Goal: Transaction & Acquisition: Purchase product/service

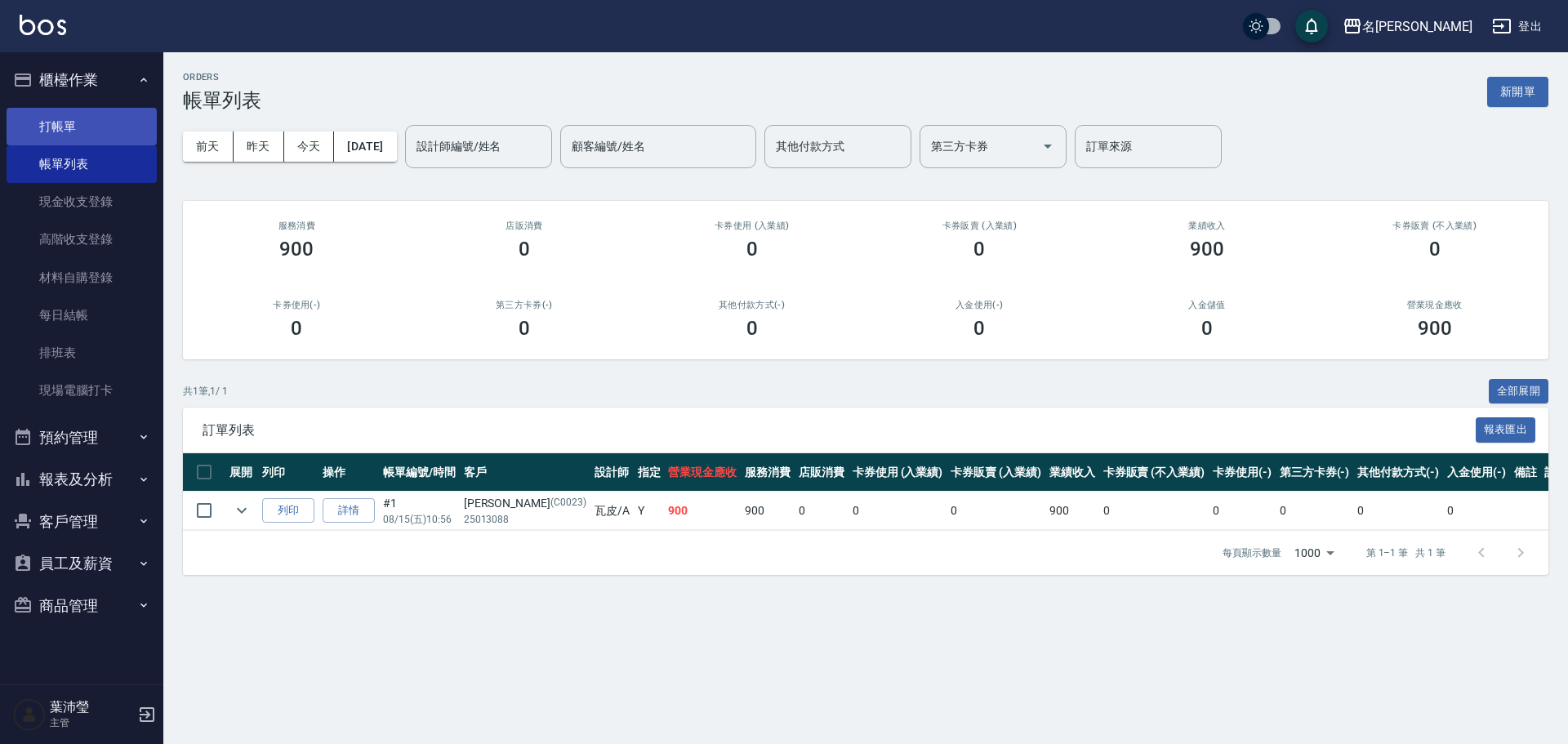
click at [65, 119] on link "打帳單" at bounding box center [81, 127] width 150 height 37
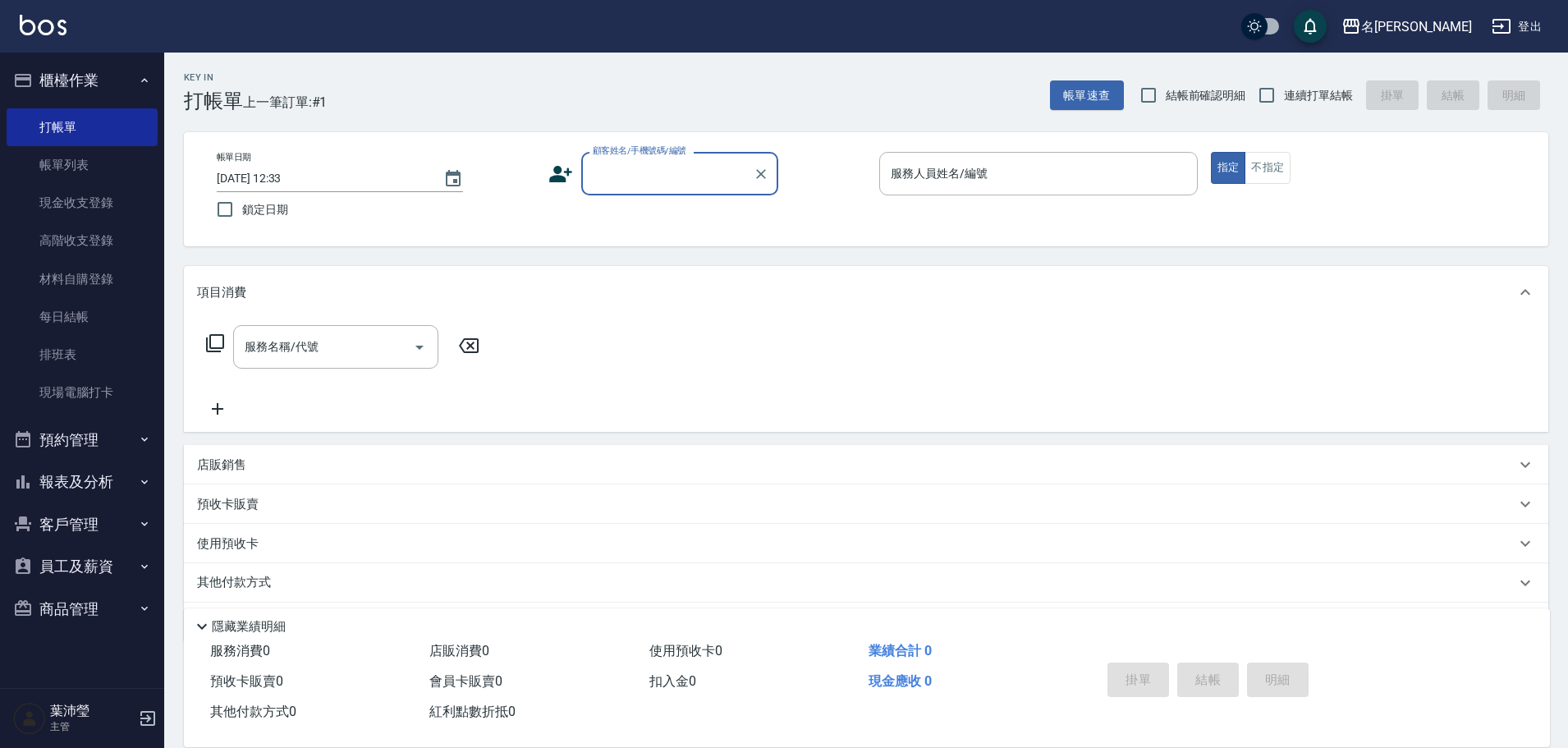
click at [676, 183] on input "顧客姓名/手機號碼/編號" at bounding box center [667, 173] width 157 height 28
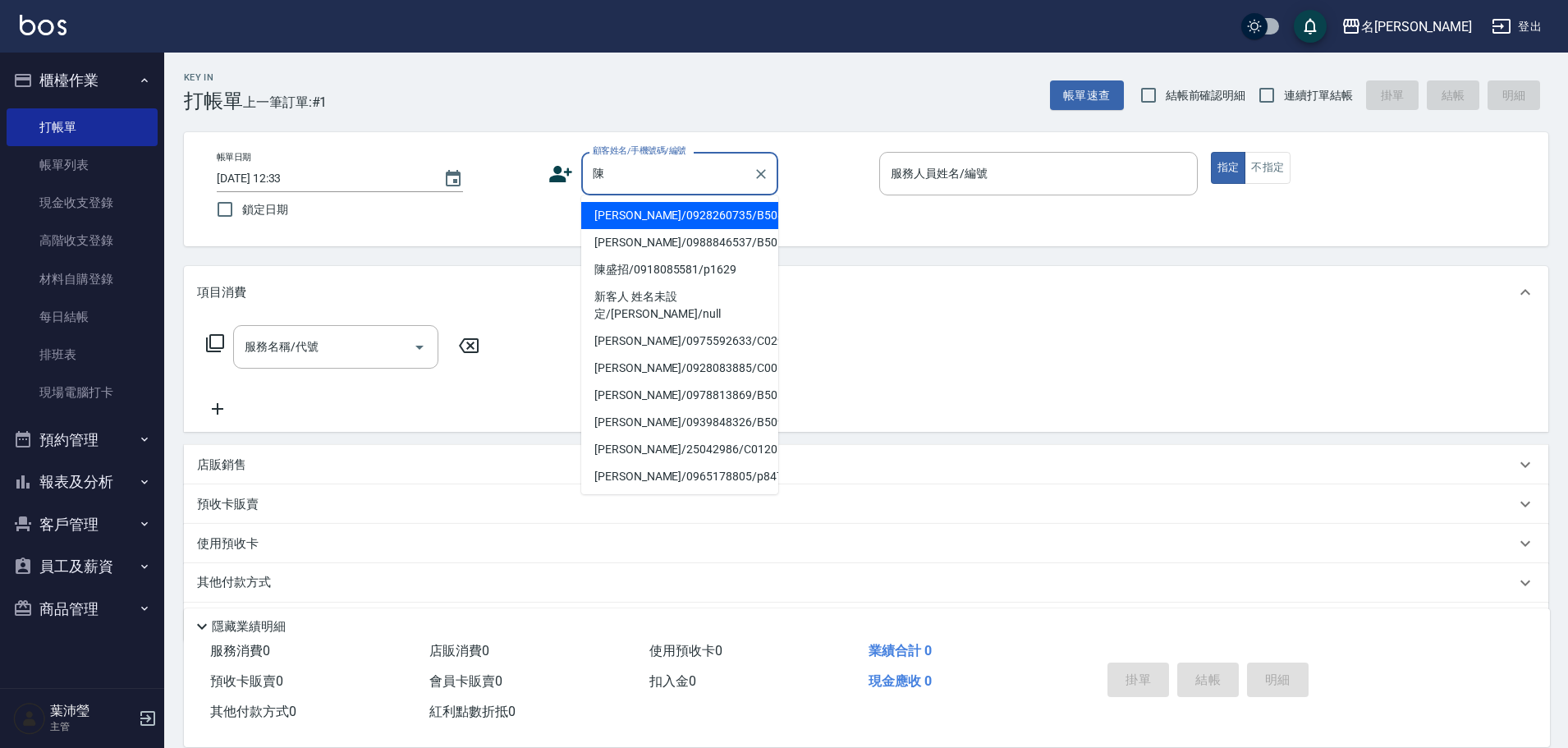
click at [617, 355] on li "[PERSON_NAME]/0928083885/C0061" at bounding box center [680, 368] width 197 height 27
type input "[PERSON_NAME]/0928083885/C0061"
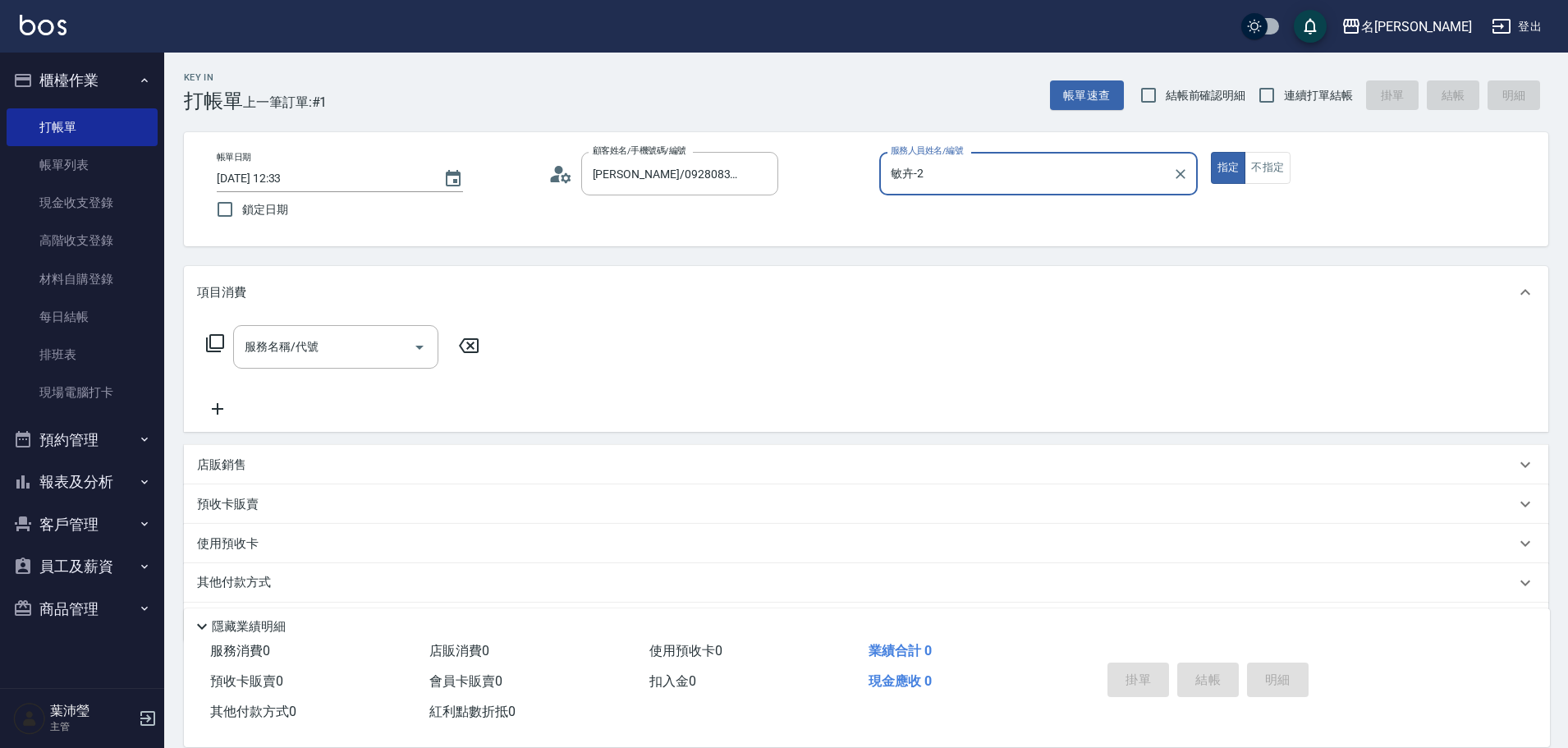
type input "敏卉-2"
click at [218, 338] on icon at bounding box center [215, 343] width 20 height 20
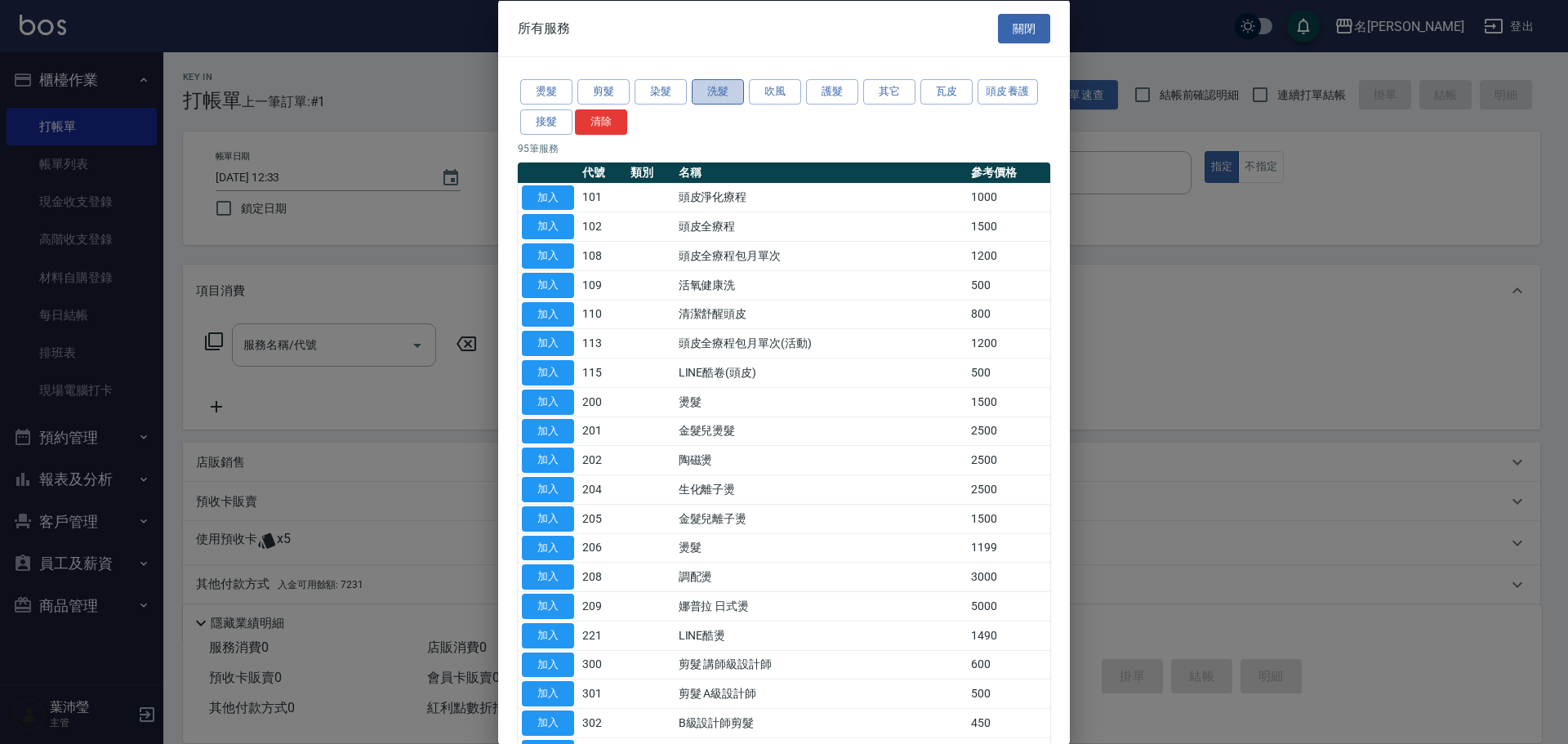
click at [718, 97] on button "洗髮" at bounding box center [717, 92] width 52 height 26
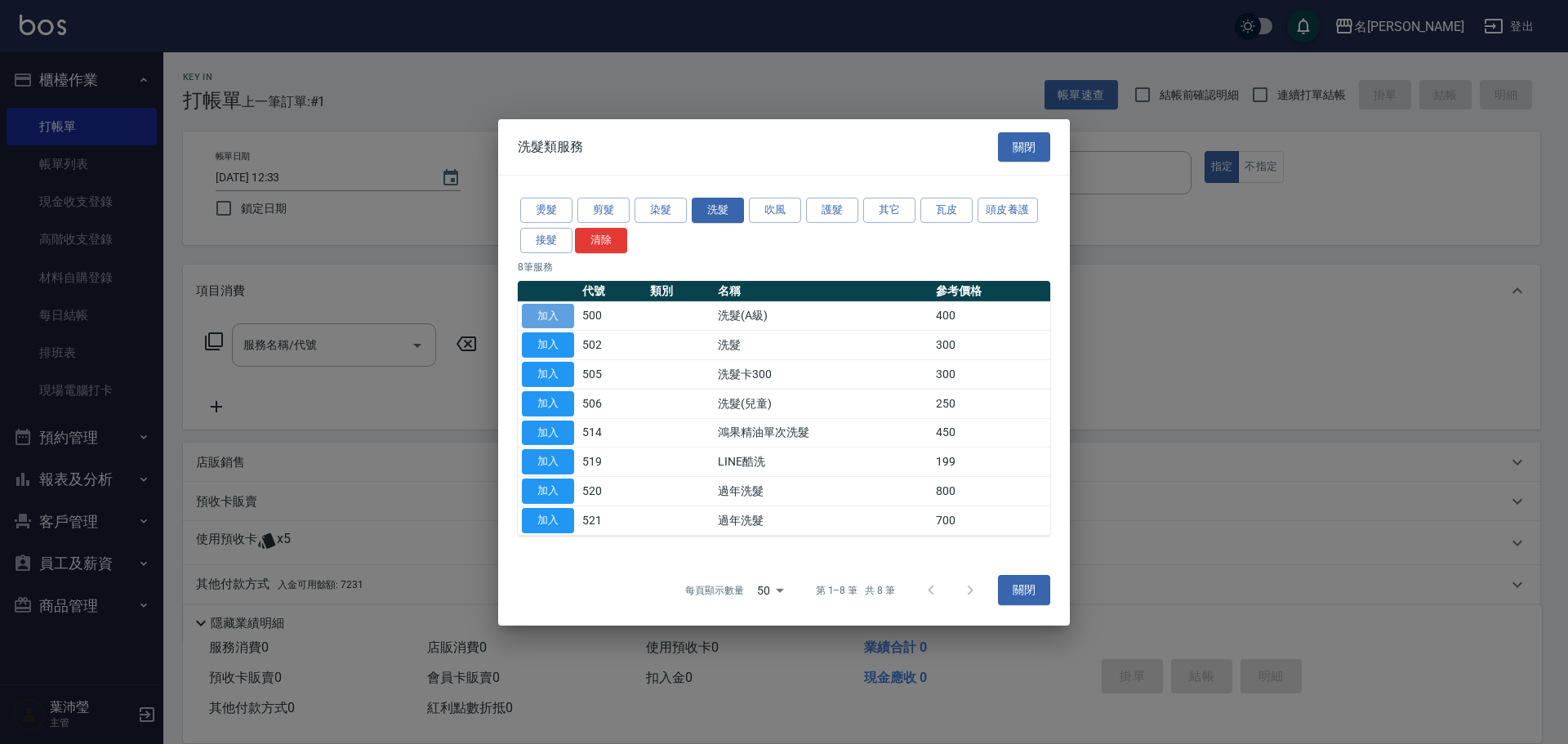
click at [550, 320] on button "加入" at bounding box center [547, 316] width 52 height 26
type input "洗髮(A級)(500)"
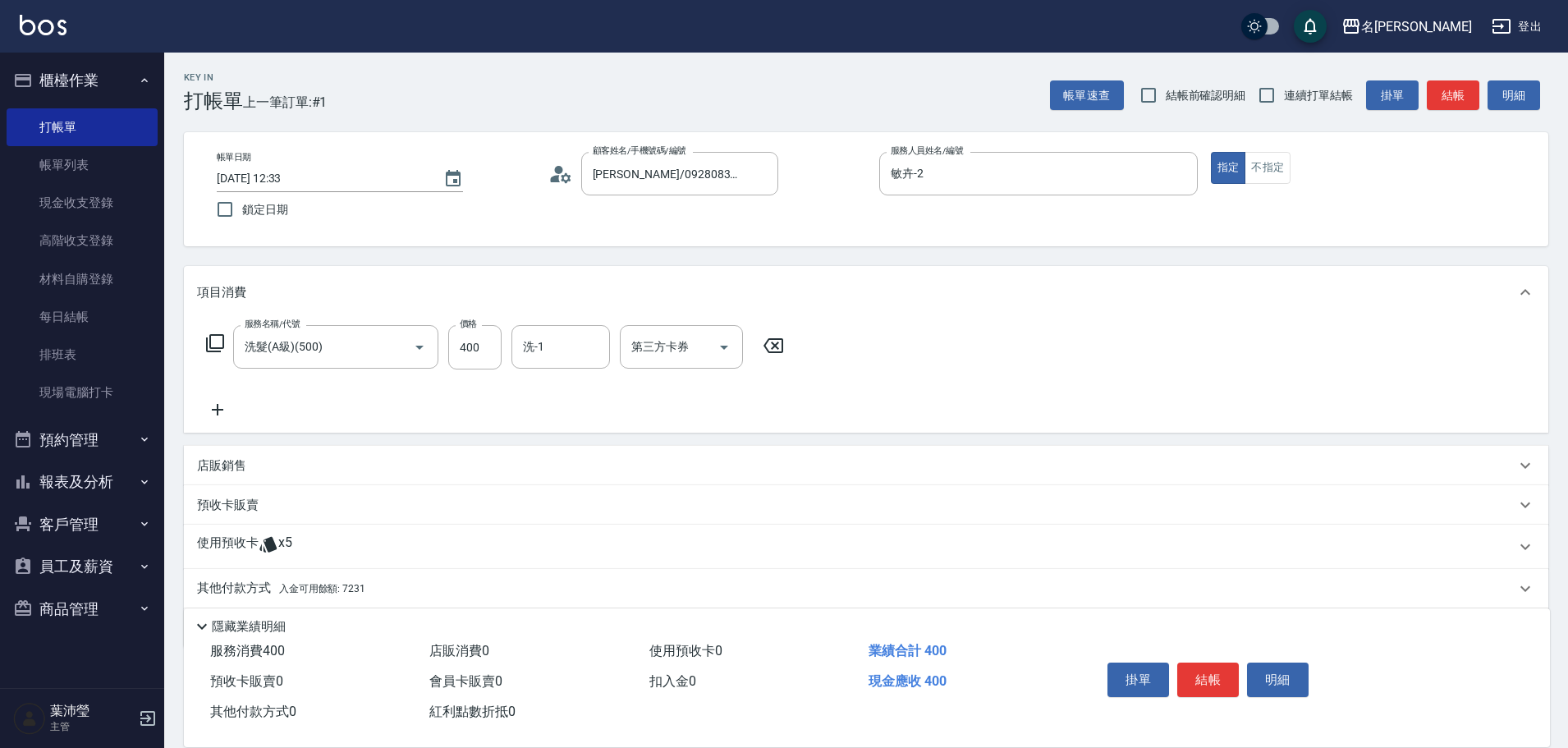
drag, startPoint x: 232, startPoint y: 584, endPoint x: 248, endPoint y: 567, distance: 23.3
click at [232, 583] on p "其他付款方式 入金可用餘額: 7231" at bounding box center [281, 589] width 168 height 18
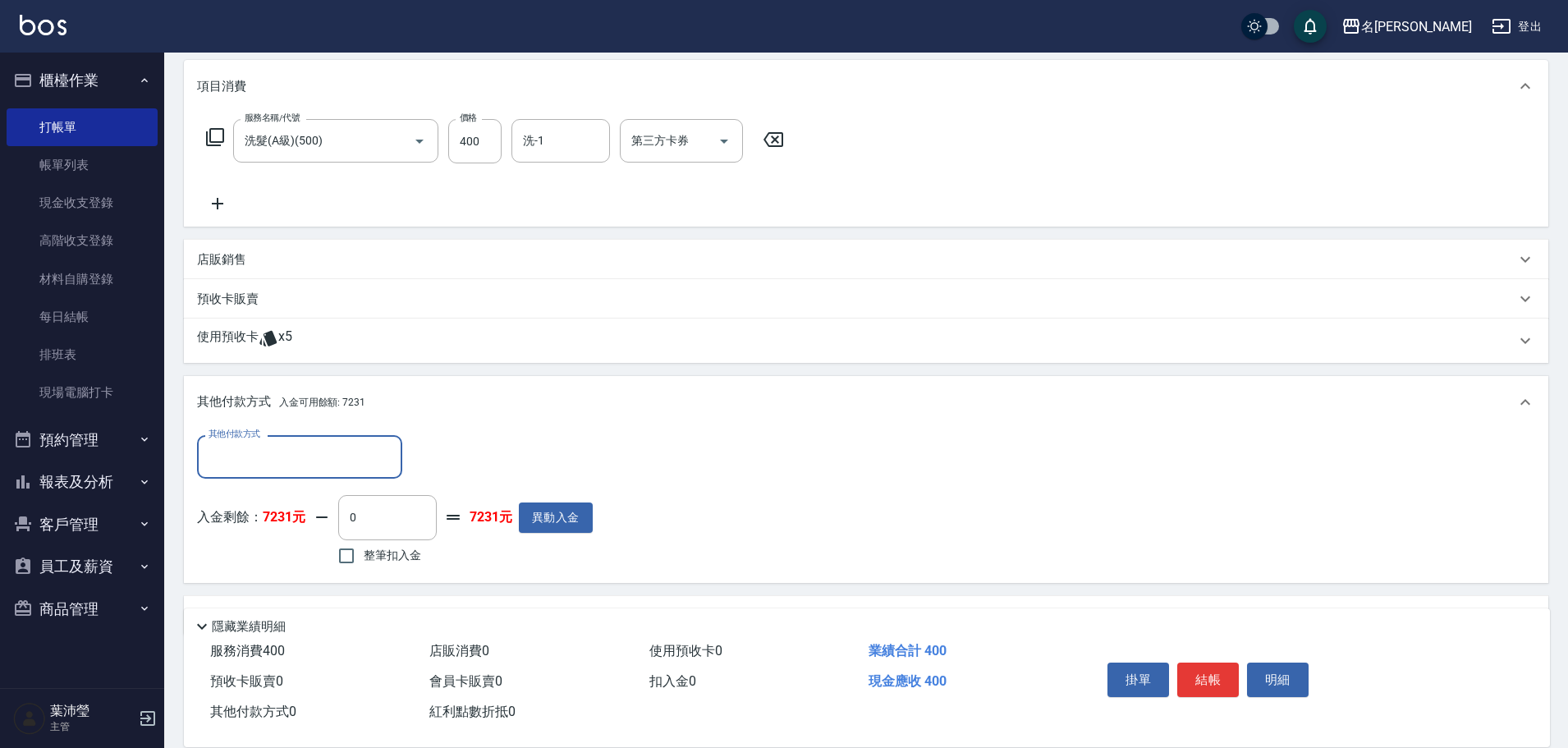
scroll to position [252, 0]
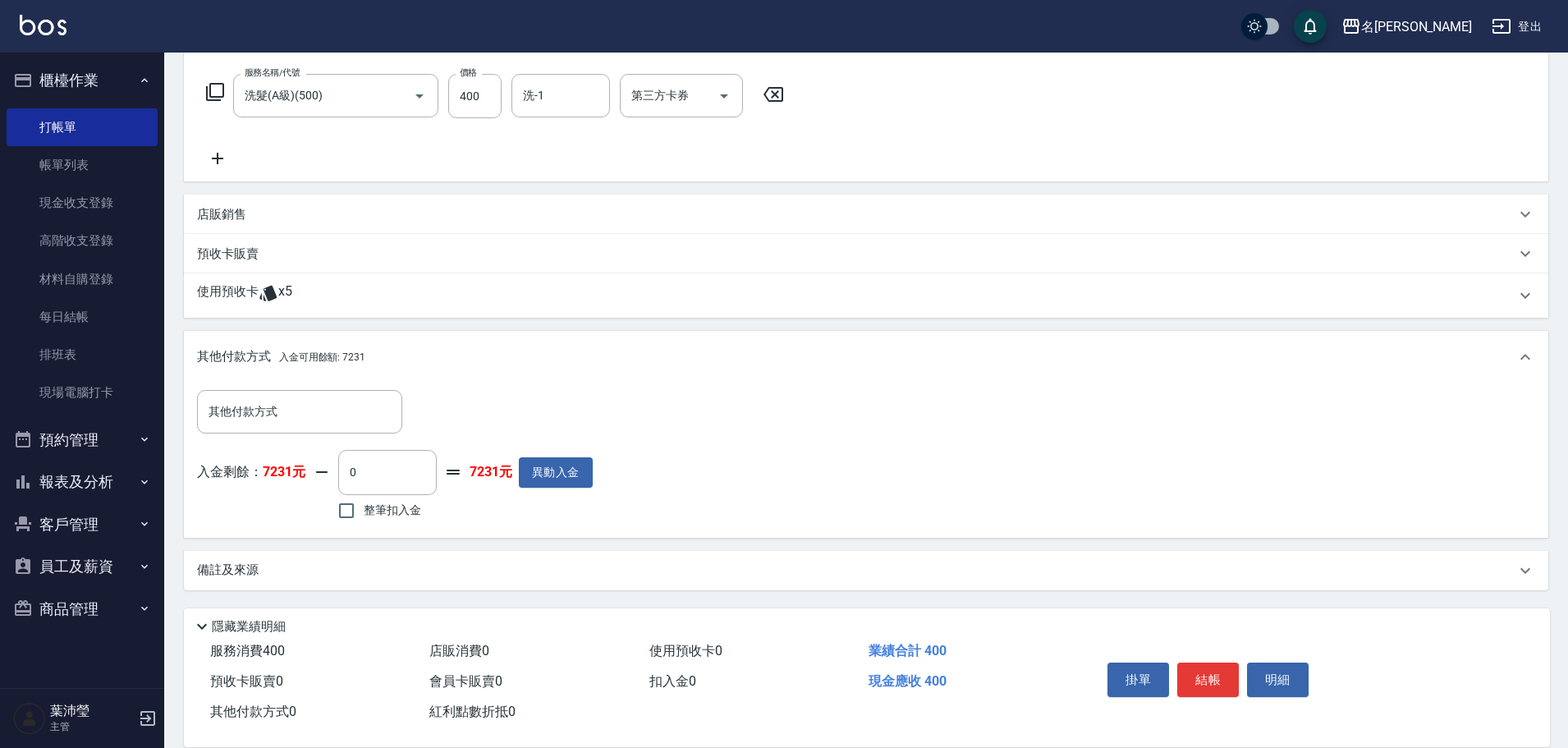
drag, startPoint x: 221, startPoint y: 213, endPoint x: 271, endPoint y: 247, distance: 60.5
click at [222, 216] on p "店販銷售" at bounding box center [221, 214] width 49 height 17
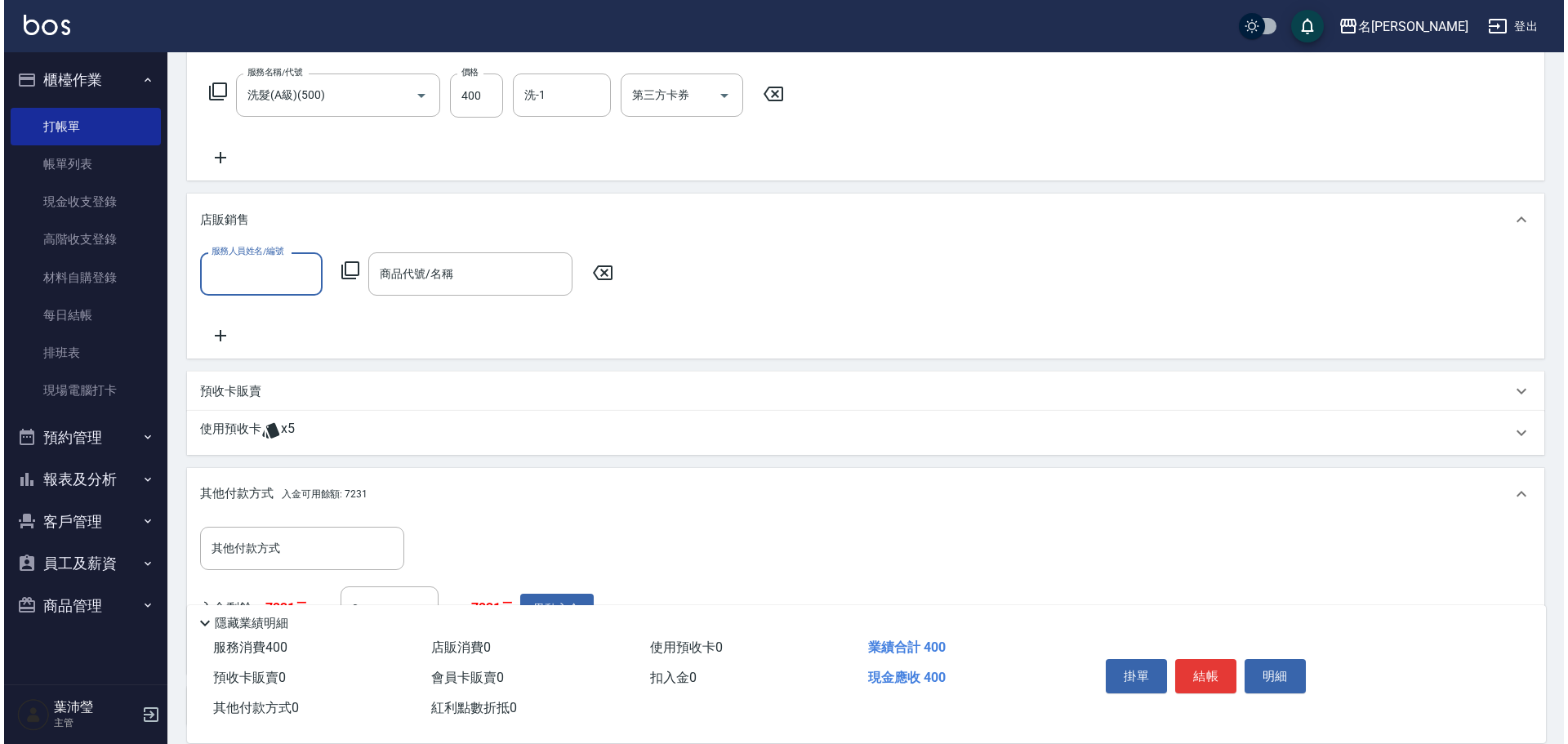
scroll to position [0, 0]
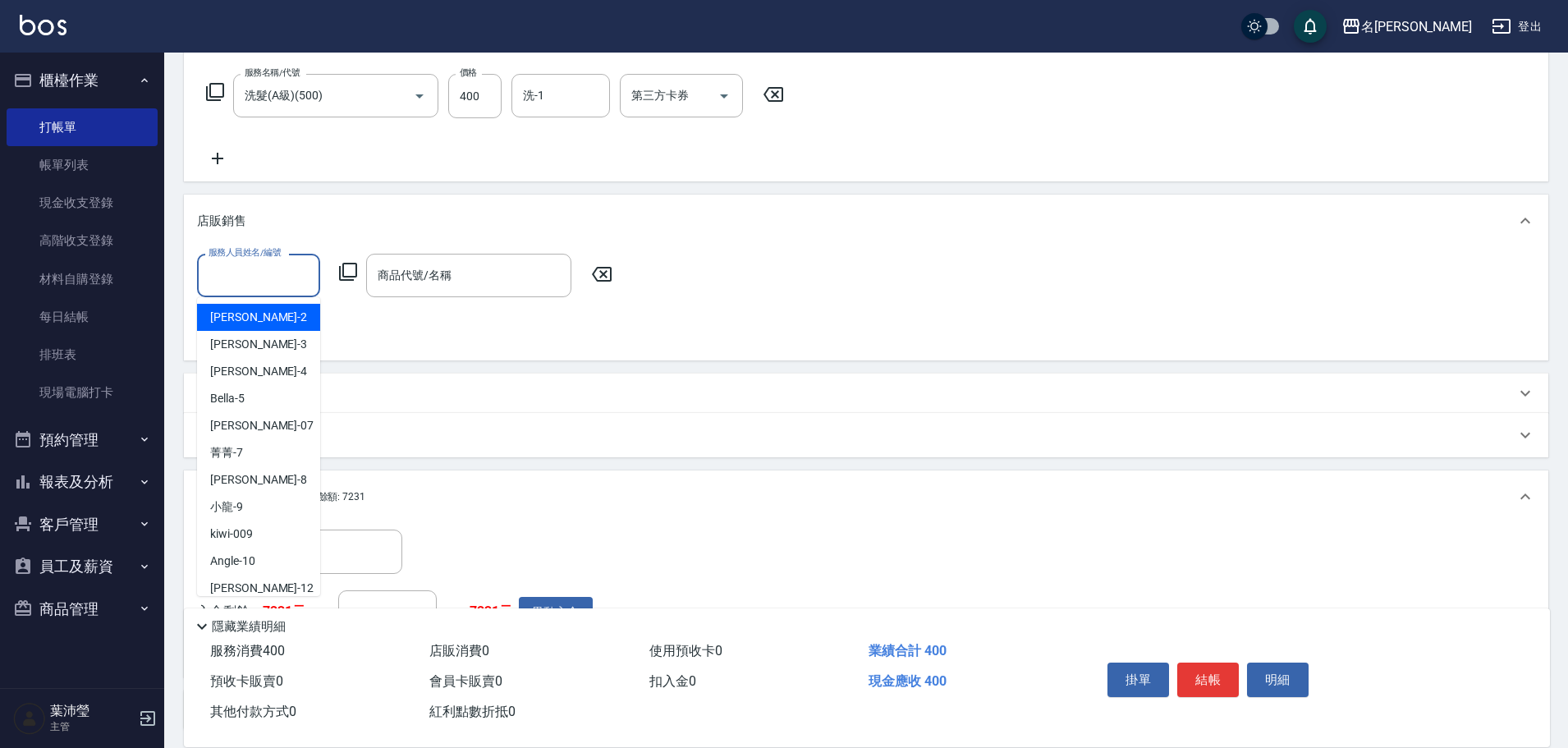
click at [241, 283] on input "服務人員姓名/編號" at bounding box center [259, 276] width 108 height 28
click at [252, 312] on div "敏卉 -2" at bounding box center [259, 318] width 124 height 27
type input "敏卉-2"
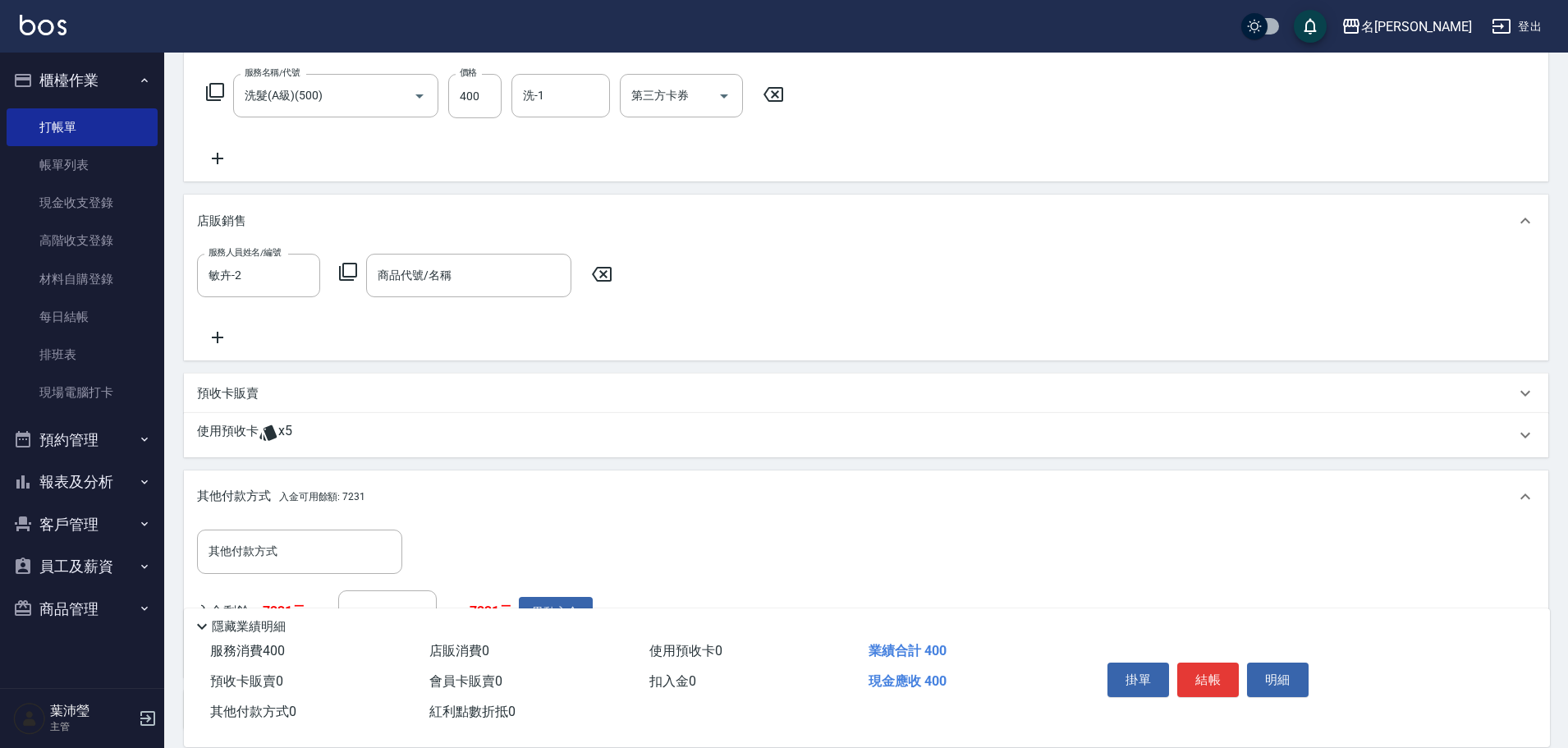
click at [347, 267] on icon at bounding box center [348, 272] width 20 height 20
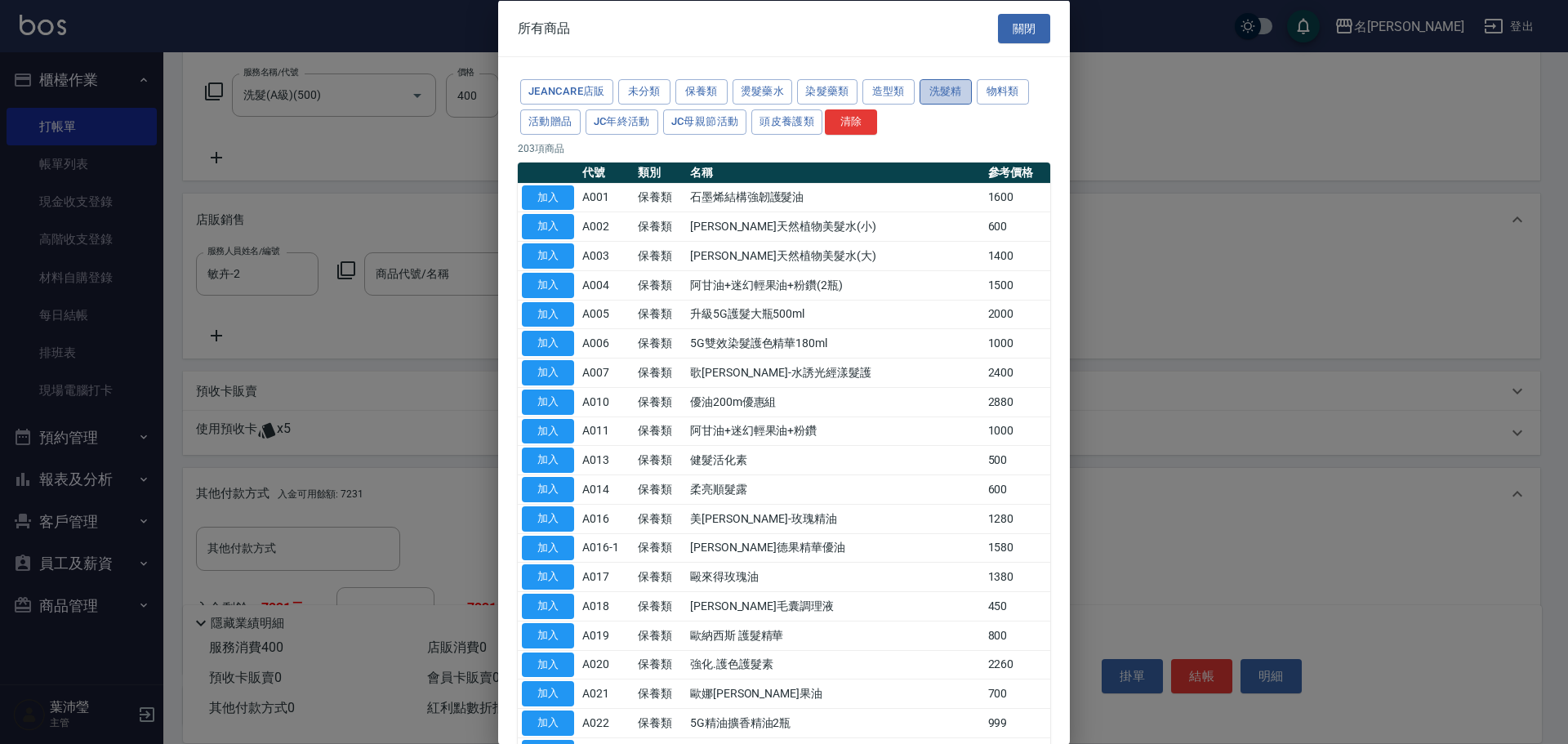
click at [942, 92] on button "洗髮精" at bounding box center [945, 92] width 52 height 26
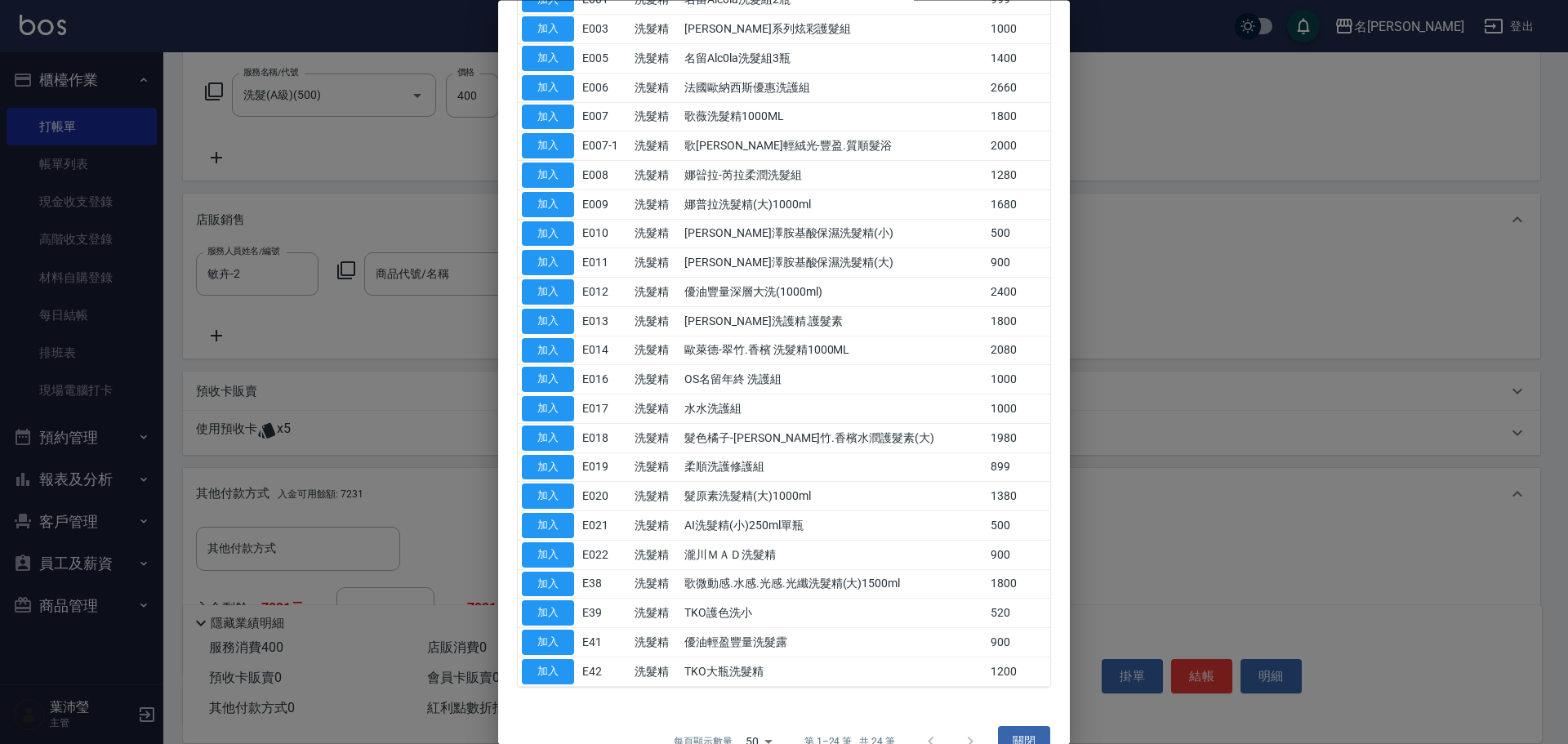
scroll to position [229, 0]
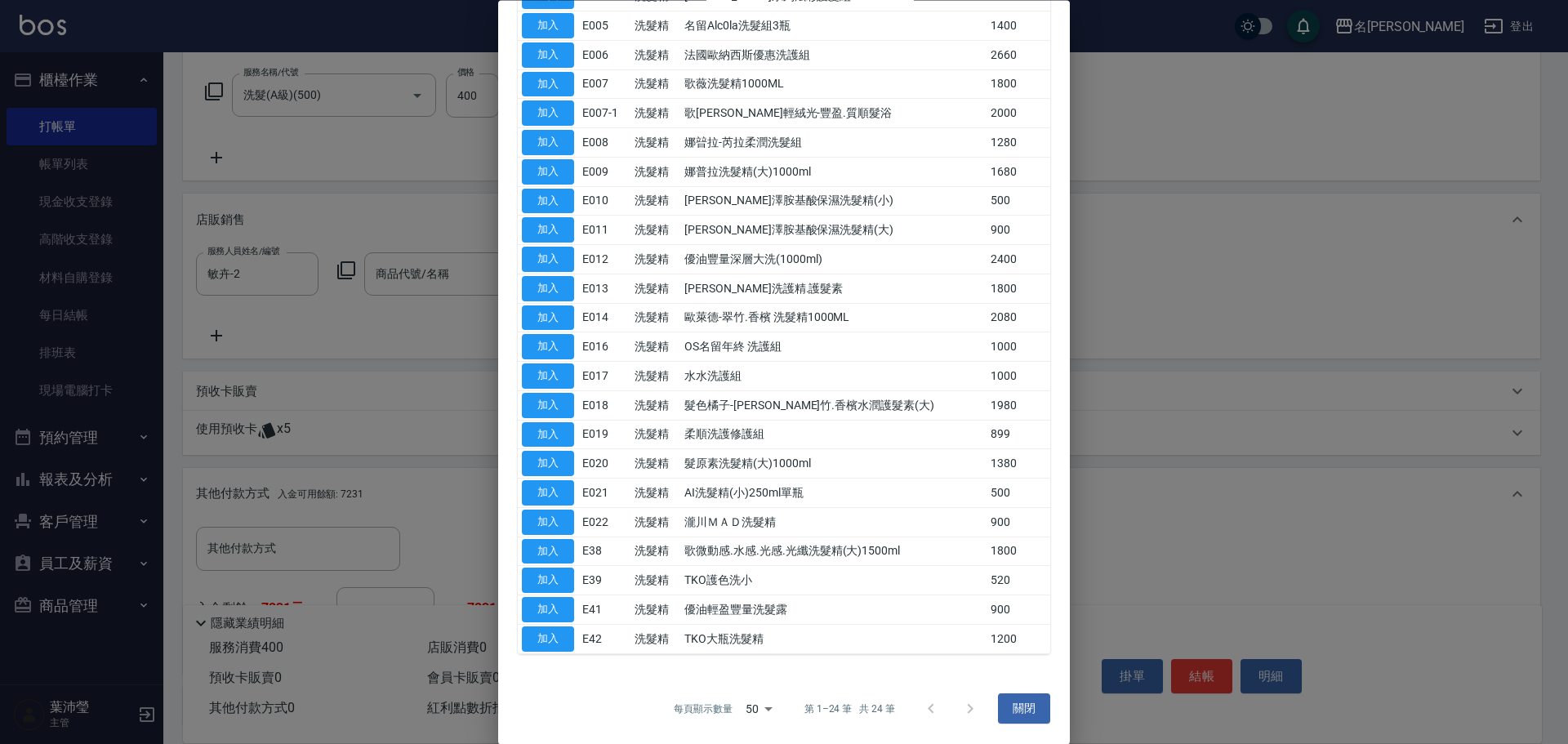
drag, startPoint x: 570, startPoint y: 549, endPoint x: 1365, endPoint y: 483, distance: 797.7
click at [1362, 483] on div "洗髮精類商品 關閉 JeanCare店販 未分類 保養類 燙髮藥水 染髮藥類 造型類 洗髮精 物料類 活動贈品 JC年終活動 JC母親節活動 頭皮養護類 清除…" at bounding box center [784, 372] width 1568 height 744
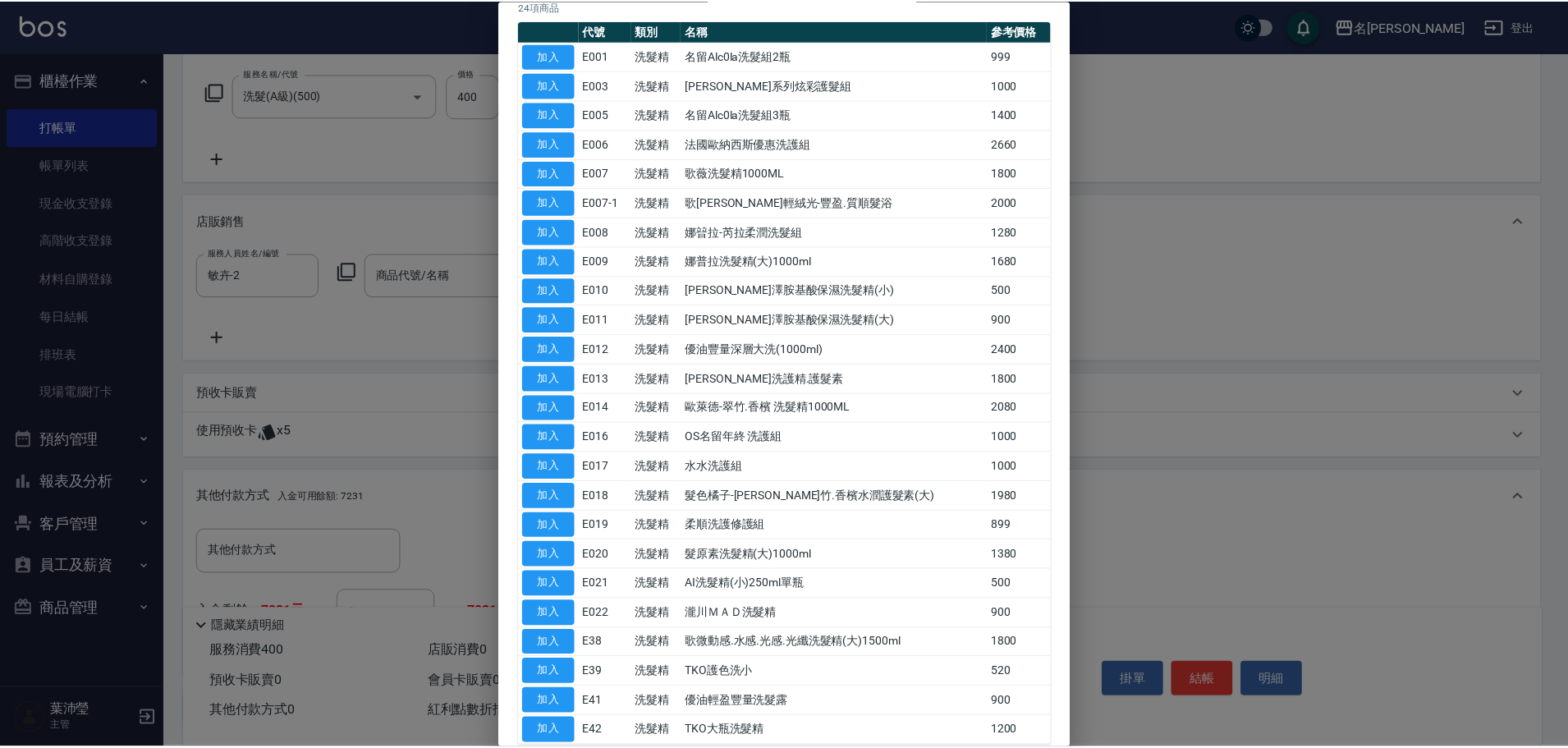
scroll to position [128, 0]
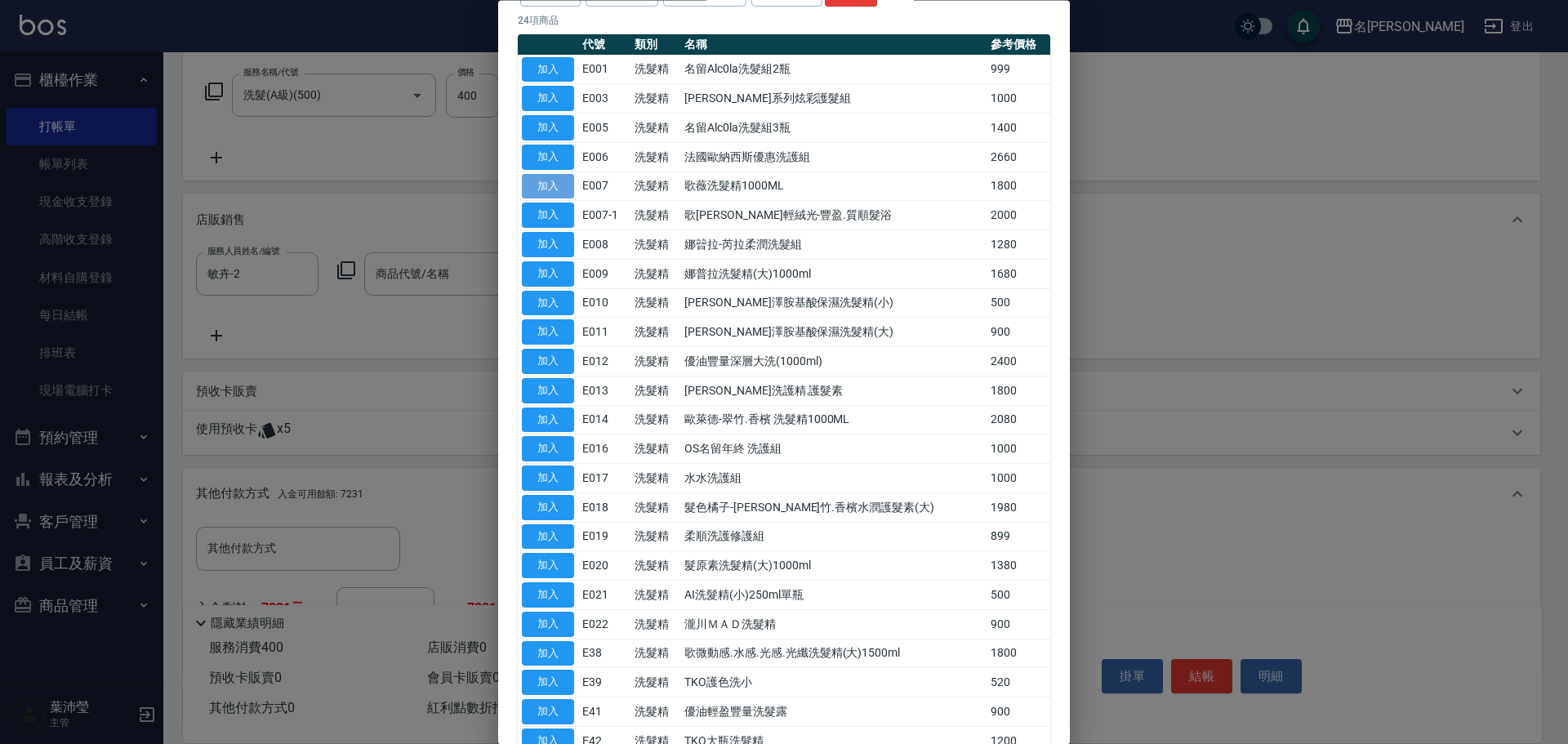
click at [555, 184] on button "加入" at bounding box center [547, 187] width 52 height 26
type input "歌薇洗髮精1000ML"
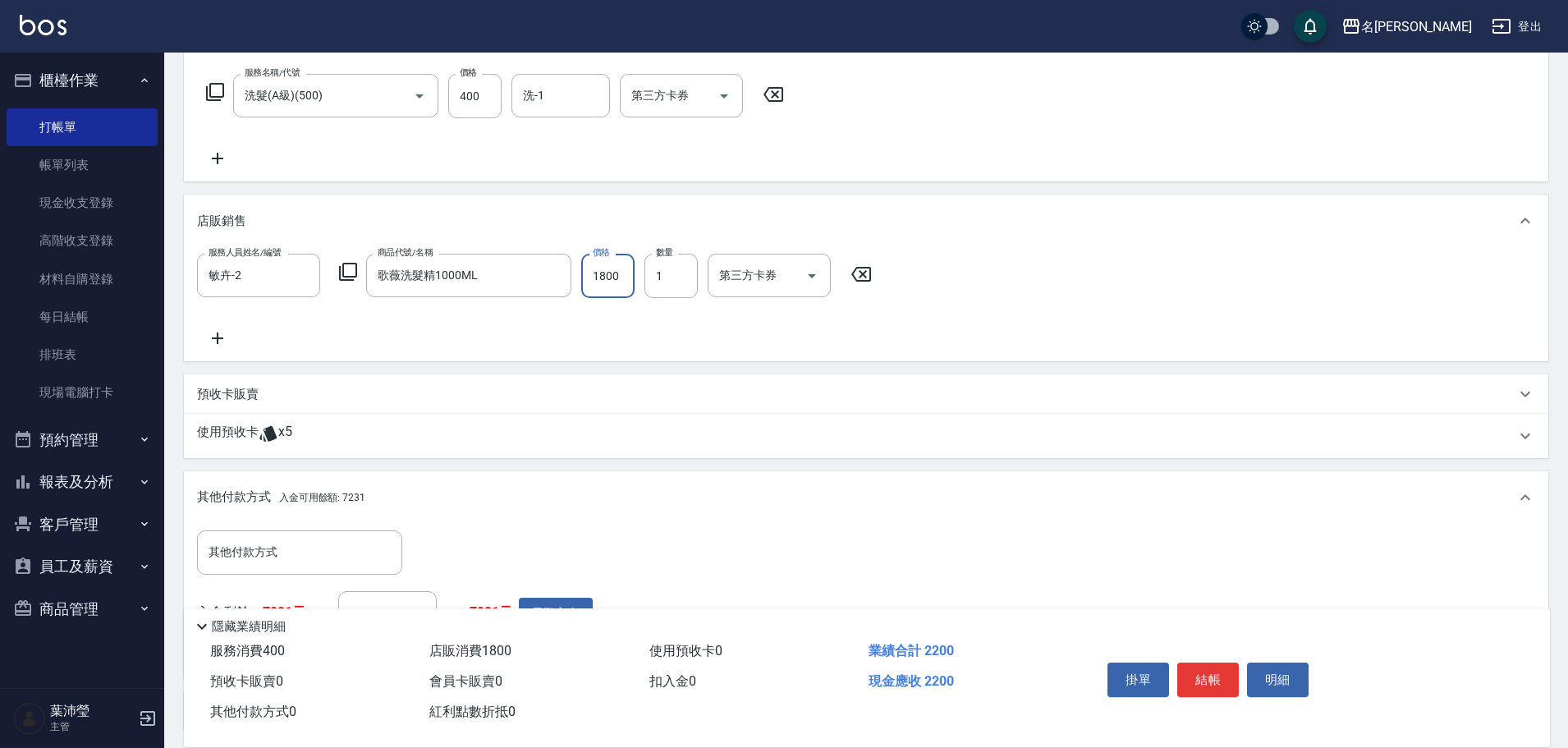
click at [624, 277] on input "1800" at bounding box center [608, 276] width 53 height 44
type input "2000"
click at [238, 551] on input "其他付款方式" at bounding box center [300, 552] width 190 height 28
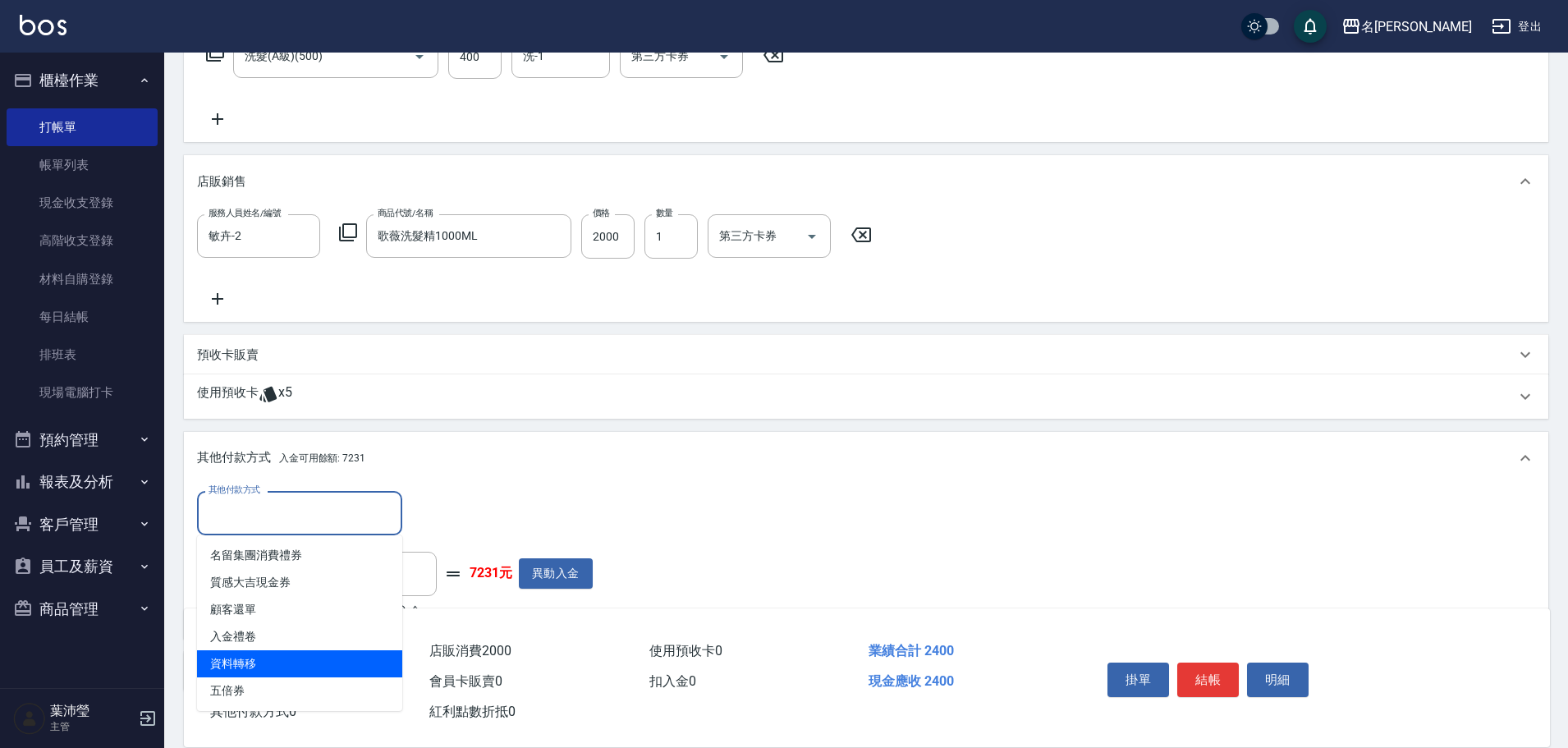
scroll to position [392, 0]
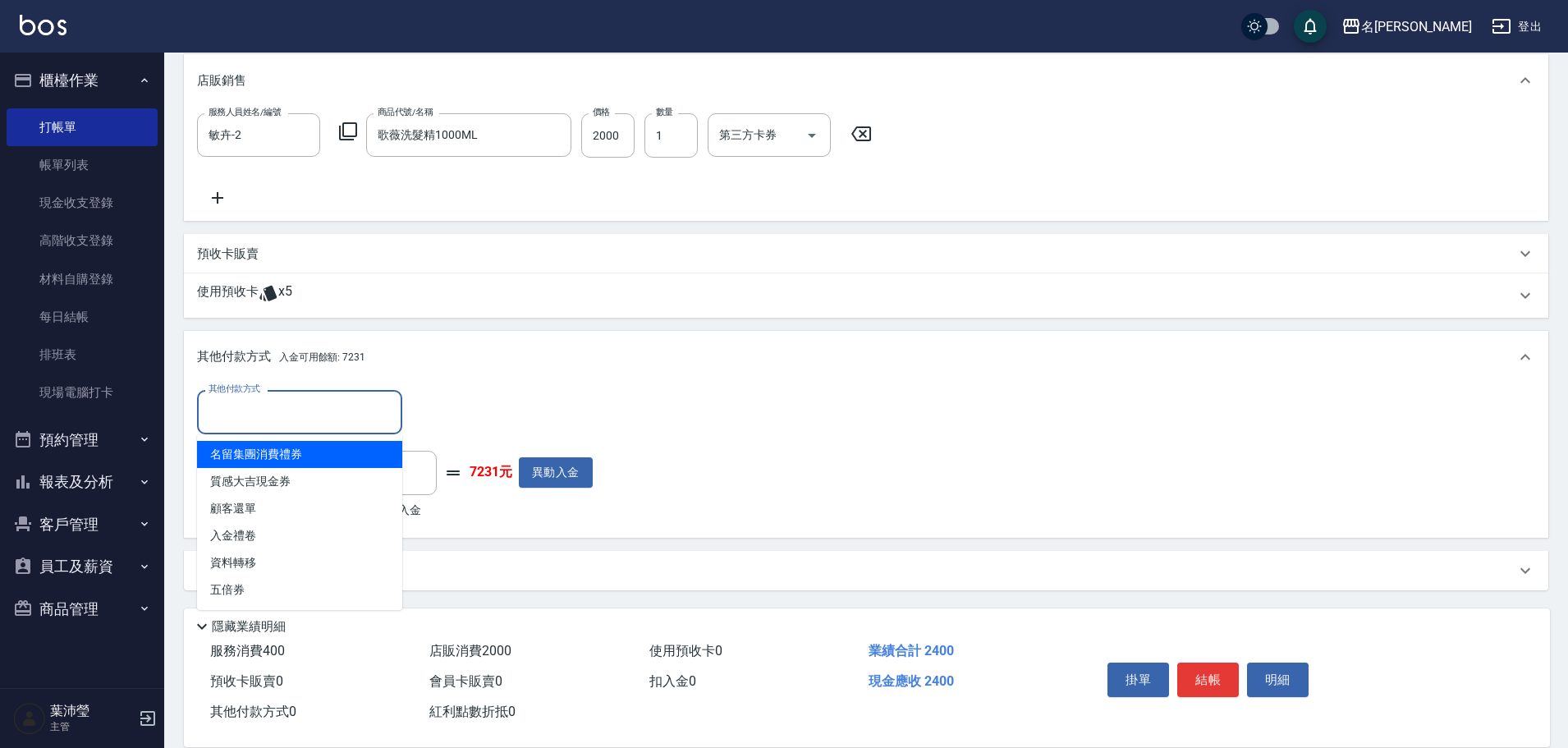
drag, startPoint x: 538, startPoint y: 337, endPoint x: 556, endPoint y: 358, distance: 27.7
click at [555, 357] on div "其他付款方式 入金可用餘額: 7231" at bounding box center [866, 357] width 1364 height 52
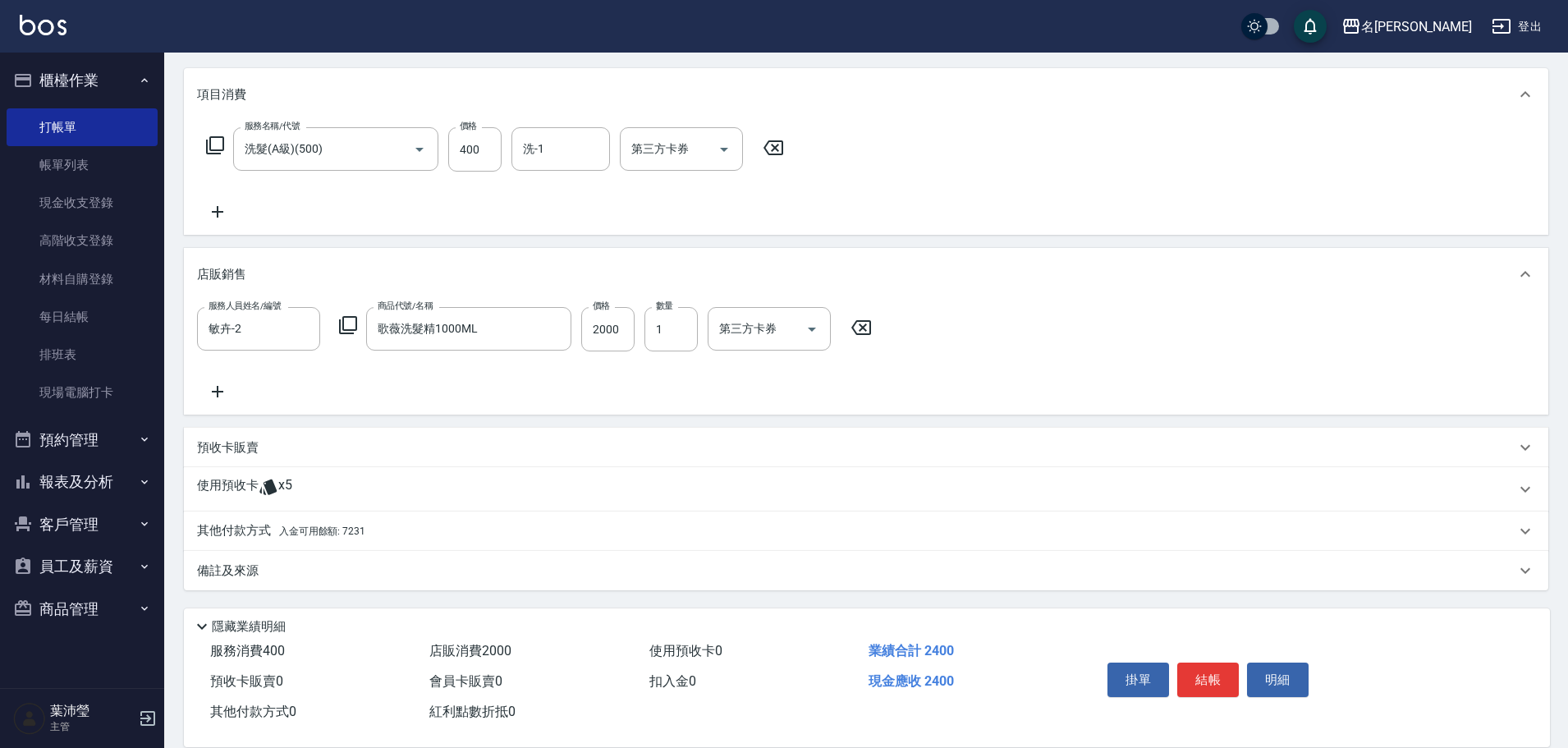
scroll to position [198, 0]
click at [256, 526] on p "其他付款方式 入金可用餘額: 7231" at bounding box center [281, 531] width 168 height 18
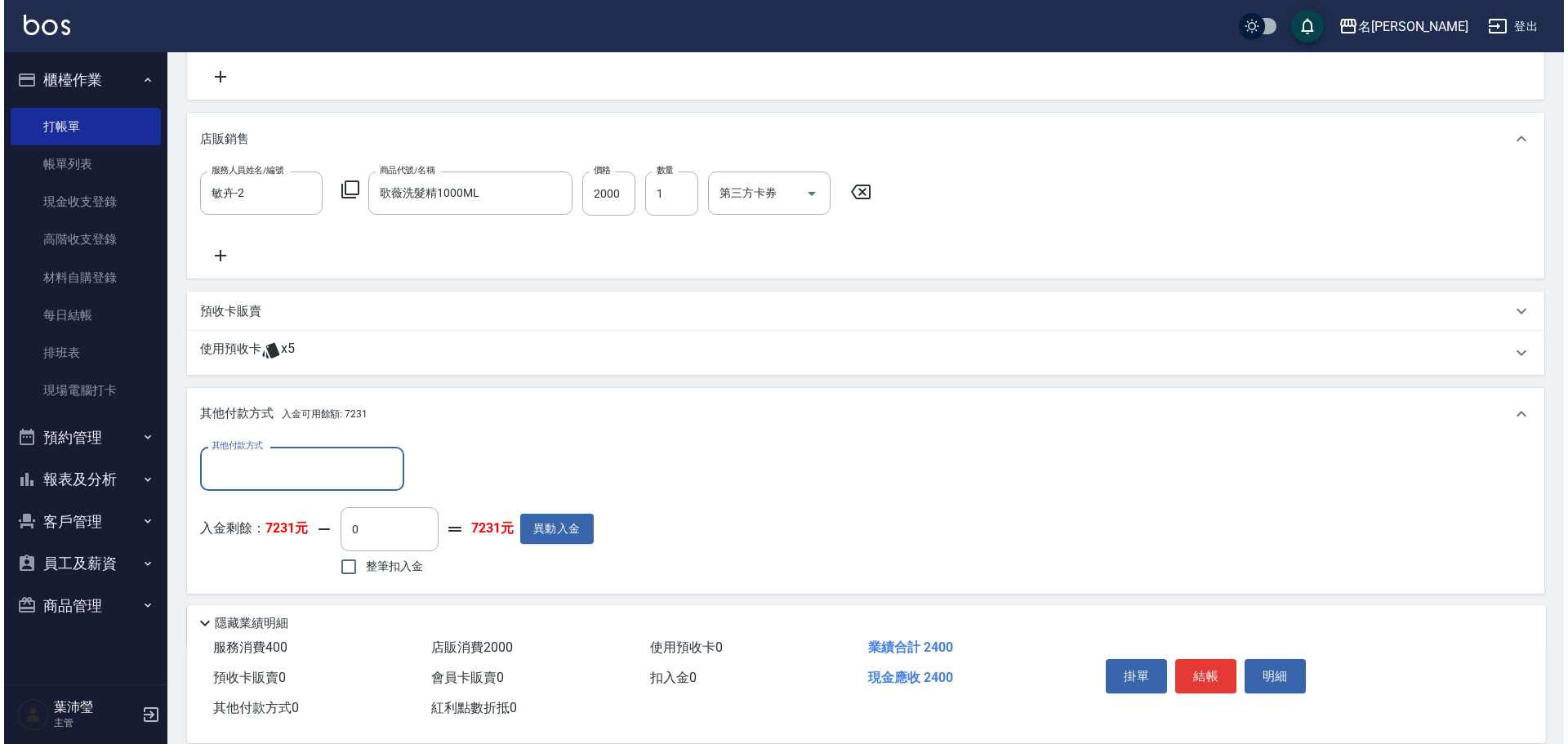
scroll to position [390, 0]
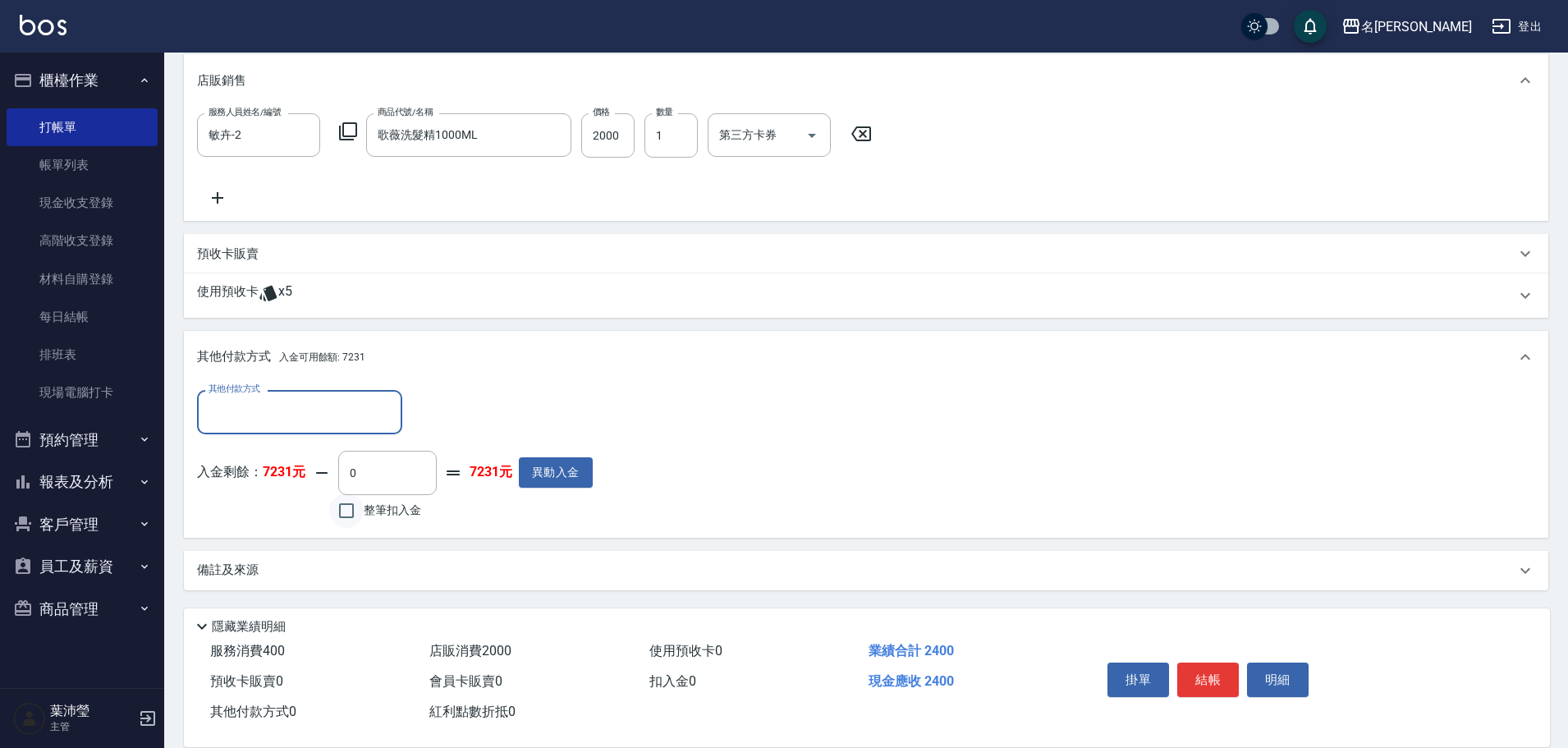
click at [345, 514] on input "整筆扣入金" at bounding box center [346, 511] width 35 height 35
checkbox input "true"
type input "2400"
drag, startPoint x: 1260, startPoint y: 683, endPoint x: 1044, endPoint y: 518, distance: 271.8
click at [1260, 681] on button "明細" at bounding box center [1277, 680] width 61 height 35
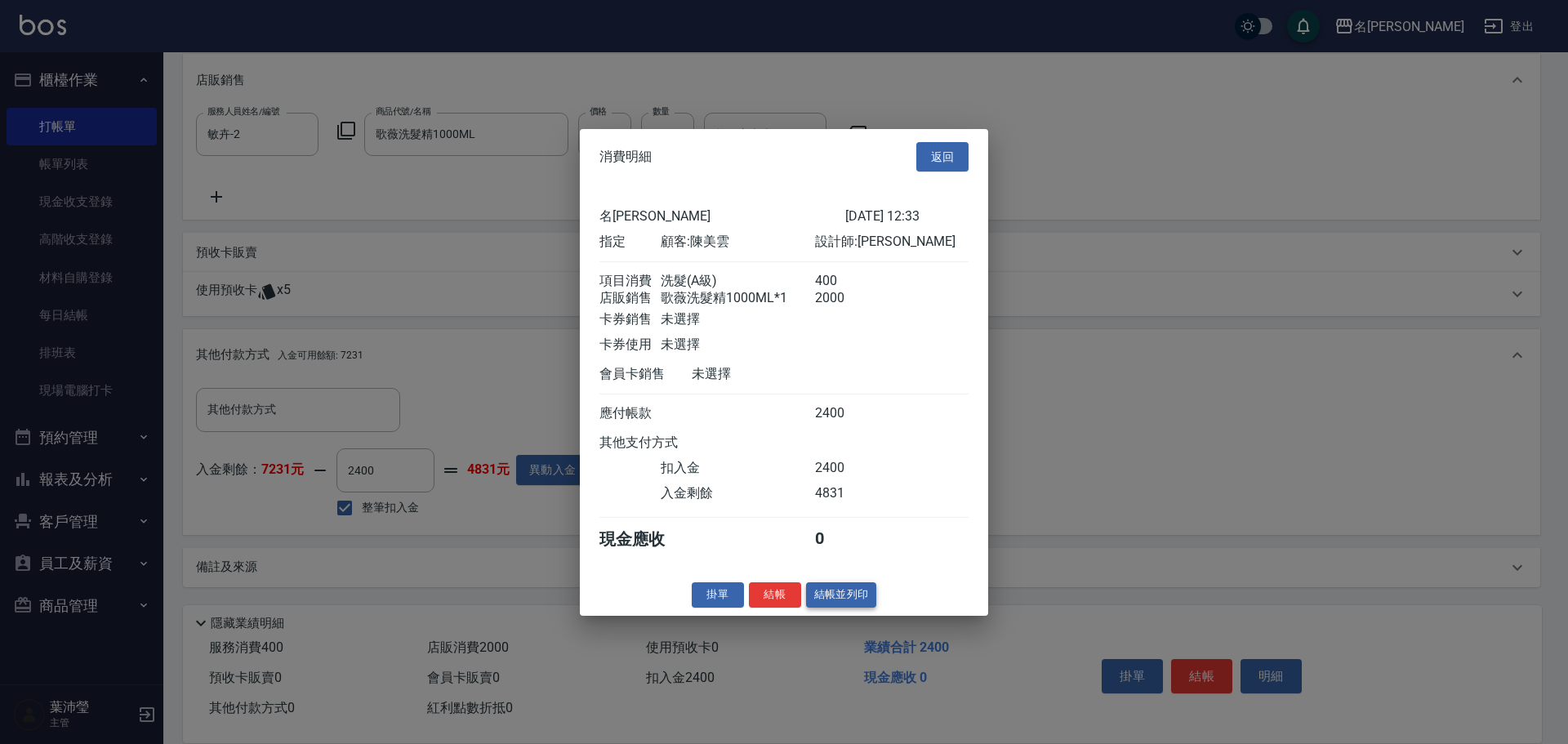
click at [845, 608] on button "結帳並列印" at bounding box center [841, 594] width 71 height 26
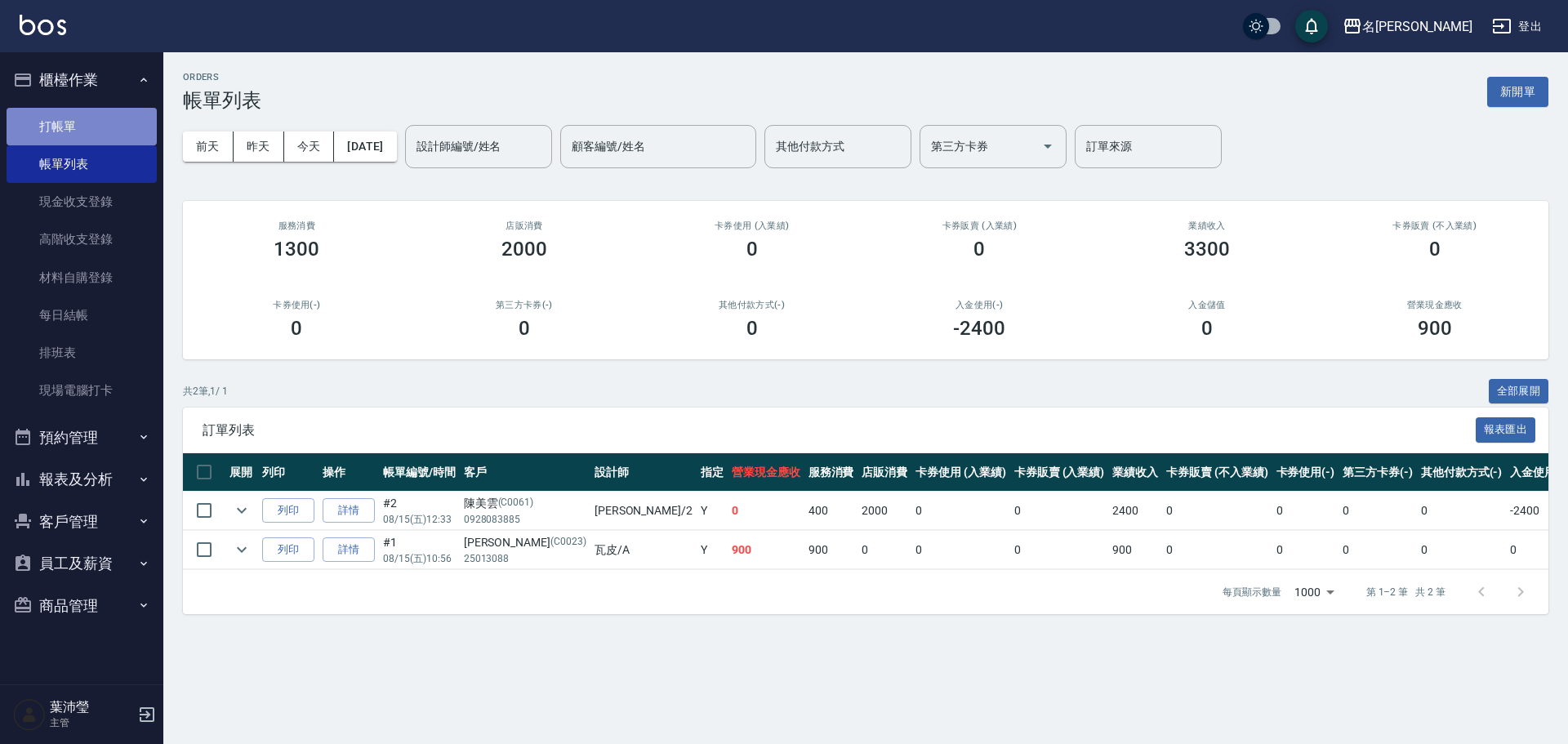
click at [123, 131] on link "打帳單" at bounding box center [81, 127] width 150 height 37
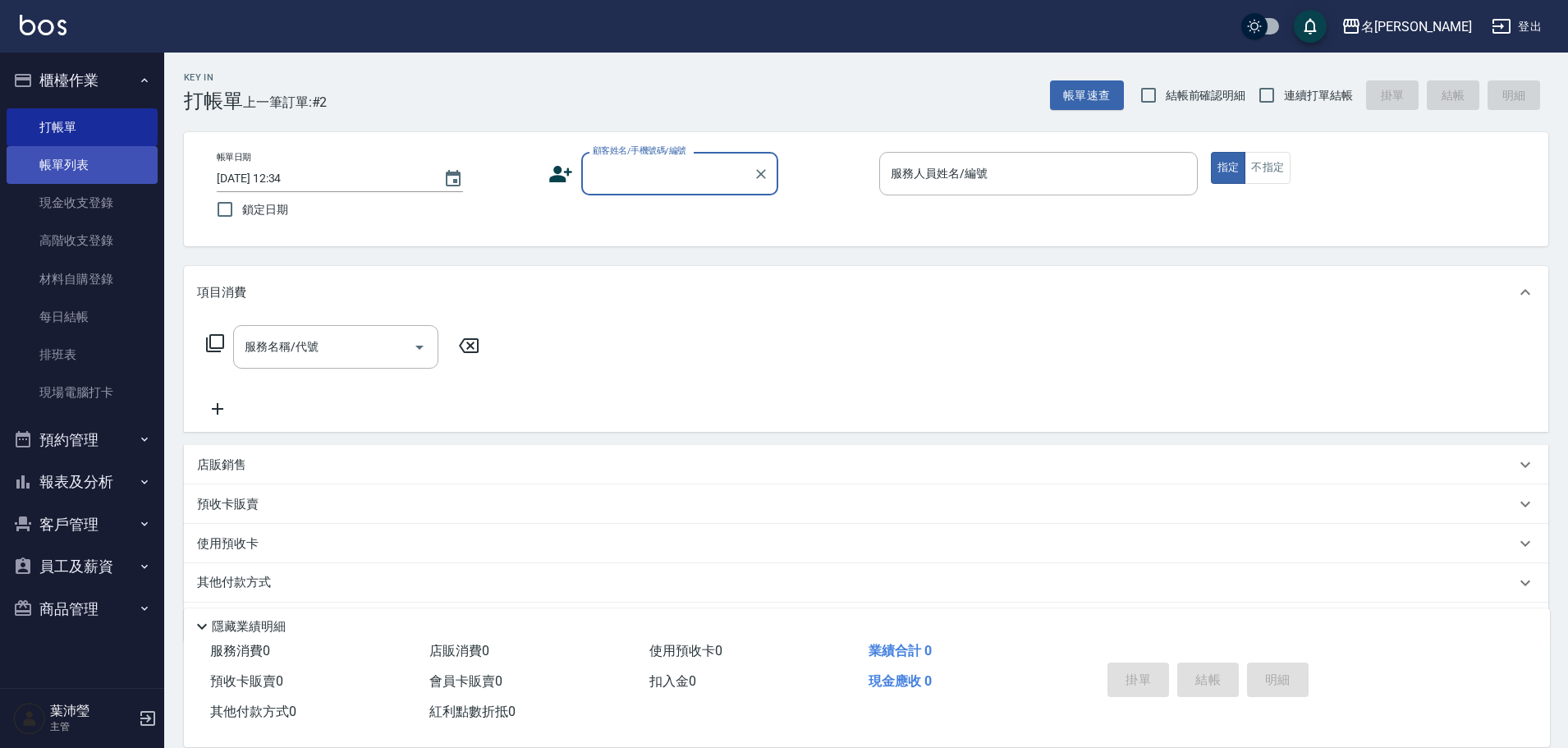
click at [101, 165] on link "帳單列表" at bounding box center [82, 165] width 151 height 37
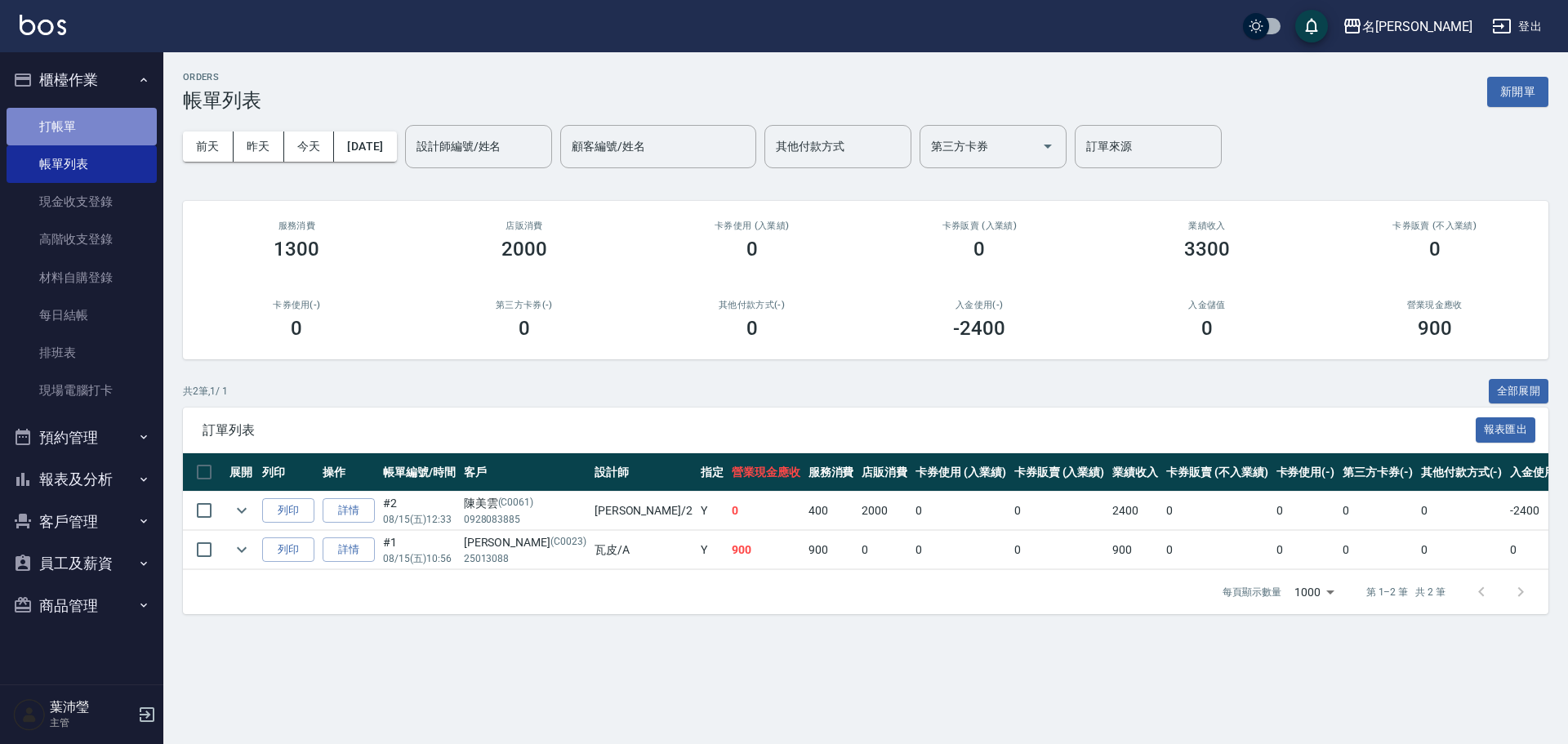
click at [86, 127] on link "打帳單" at bounding box center [81, 127] width 150 height 37
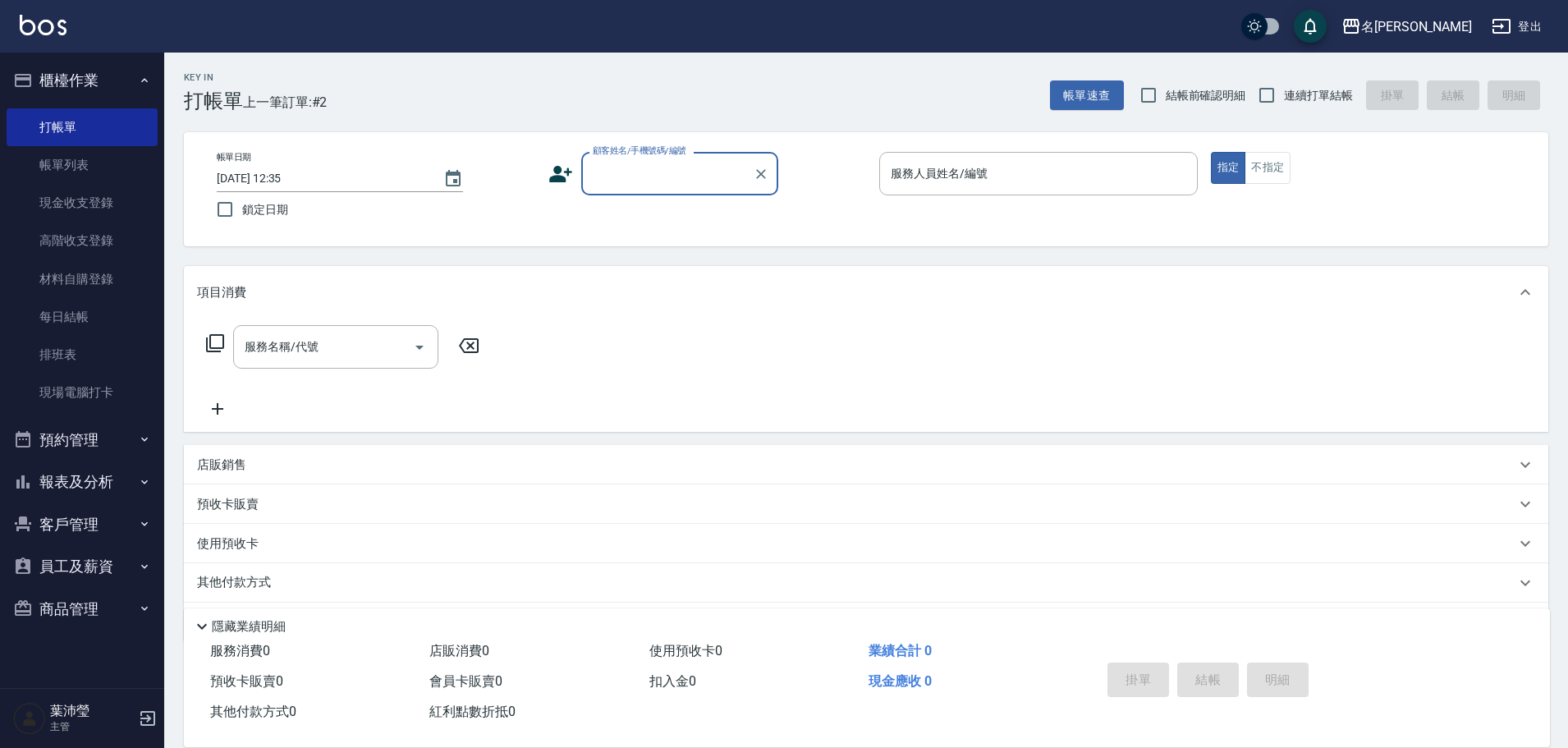
click at [636, 187] on input "顧客姓名/手機號碼/編號" at bounding box center [667, 173] width 157 height 28
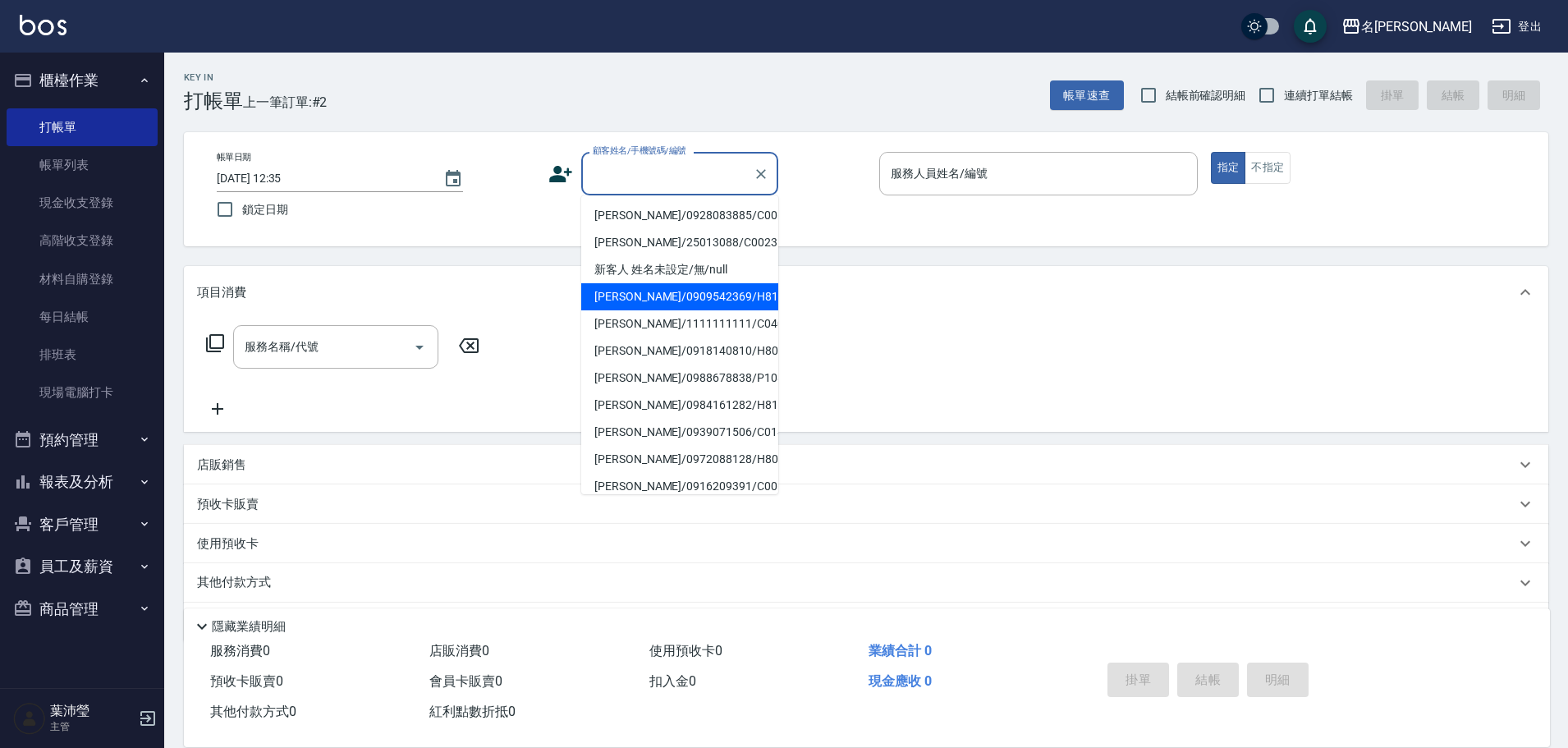
click at [654, 287] on li "[PERSON_NAME]/0909542369/H8147" at bounding box center [680, 297] width 197 height 27
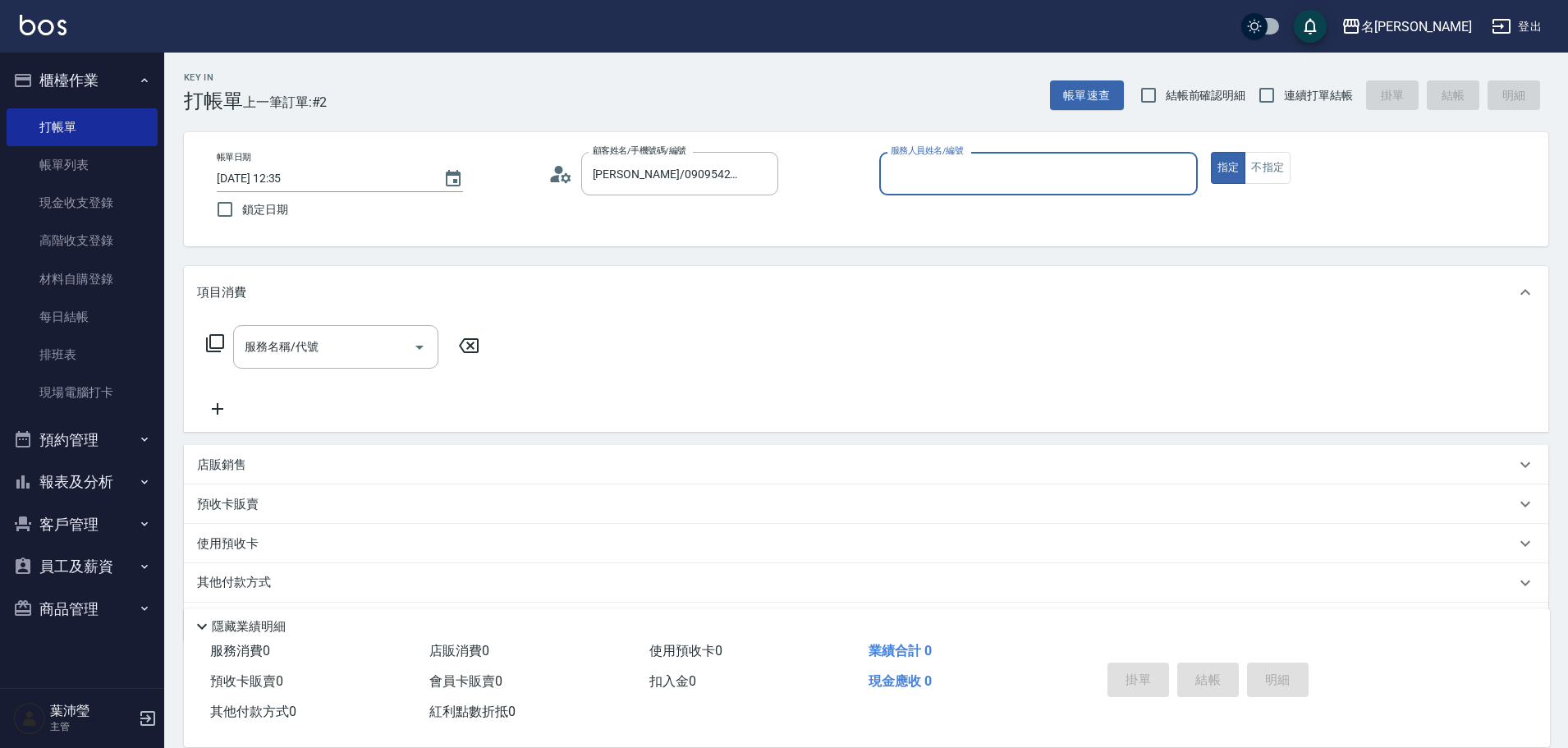
type input "[PERSON_NAME]/0909542369/H8147"
type input "Emma-8"
click at [662, 164] on input "[PERSON_NAME]/0909542369/H8147" at bounding box center [667, 173] width 157 height 28
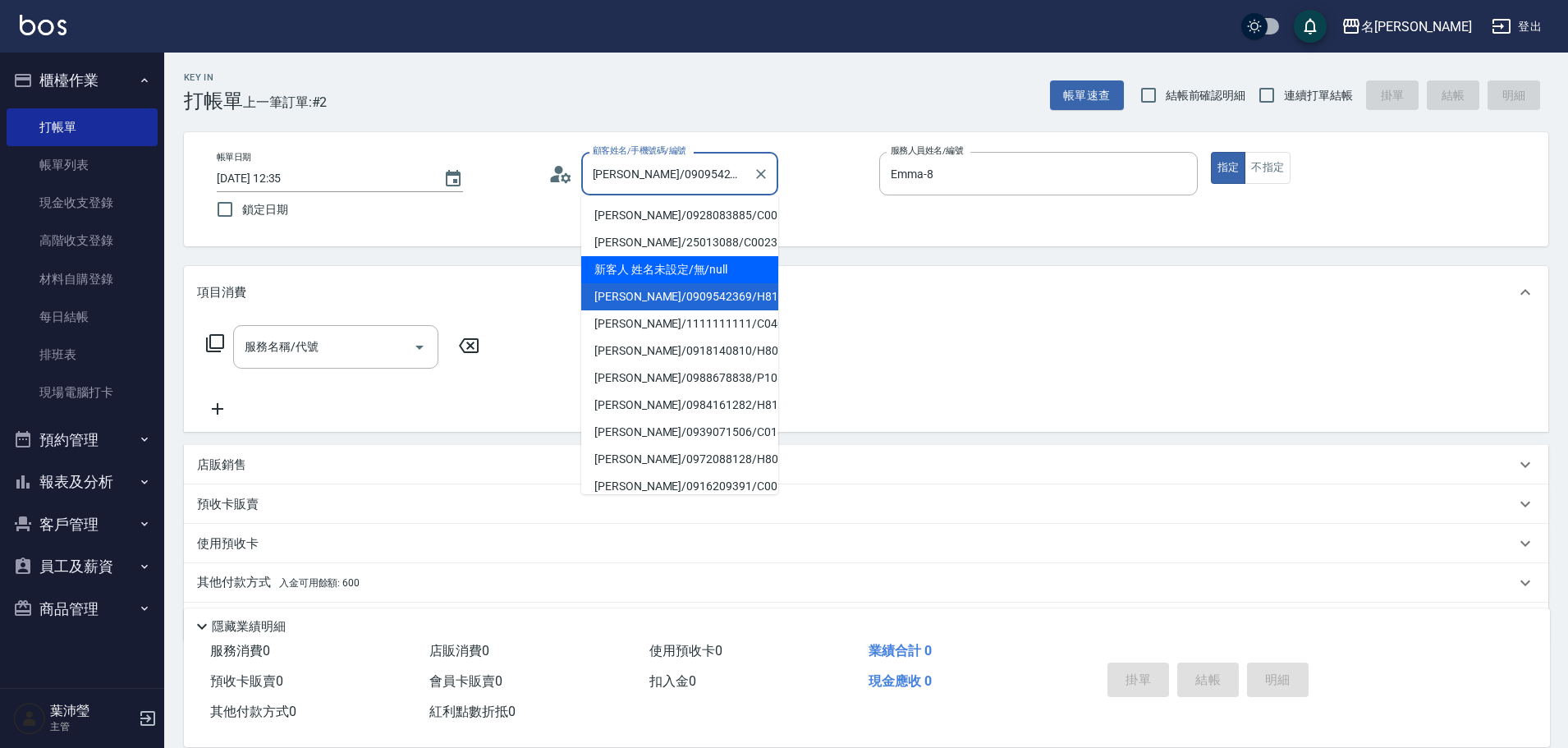
click at [667, 268] on li "新客人 姓名未設定/無/null" at bounding box center [680, 269] width 197 height 27
type input "新客人 姓名未設定/無/null"
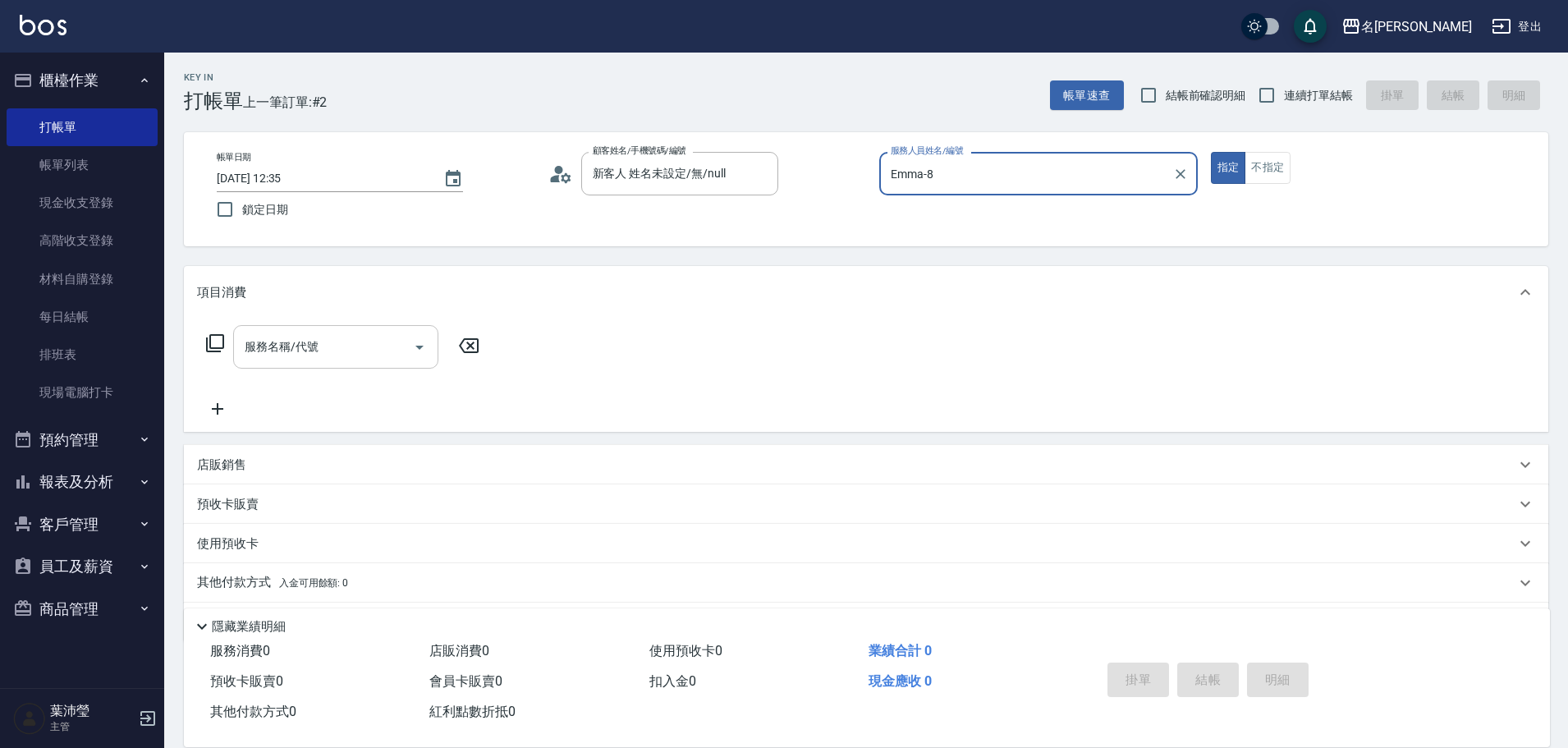
click at [292, 352] on input "服務名稱/代號" at bounding box center [324, 347] width 166 height 28
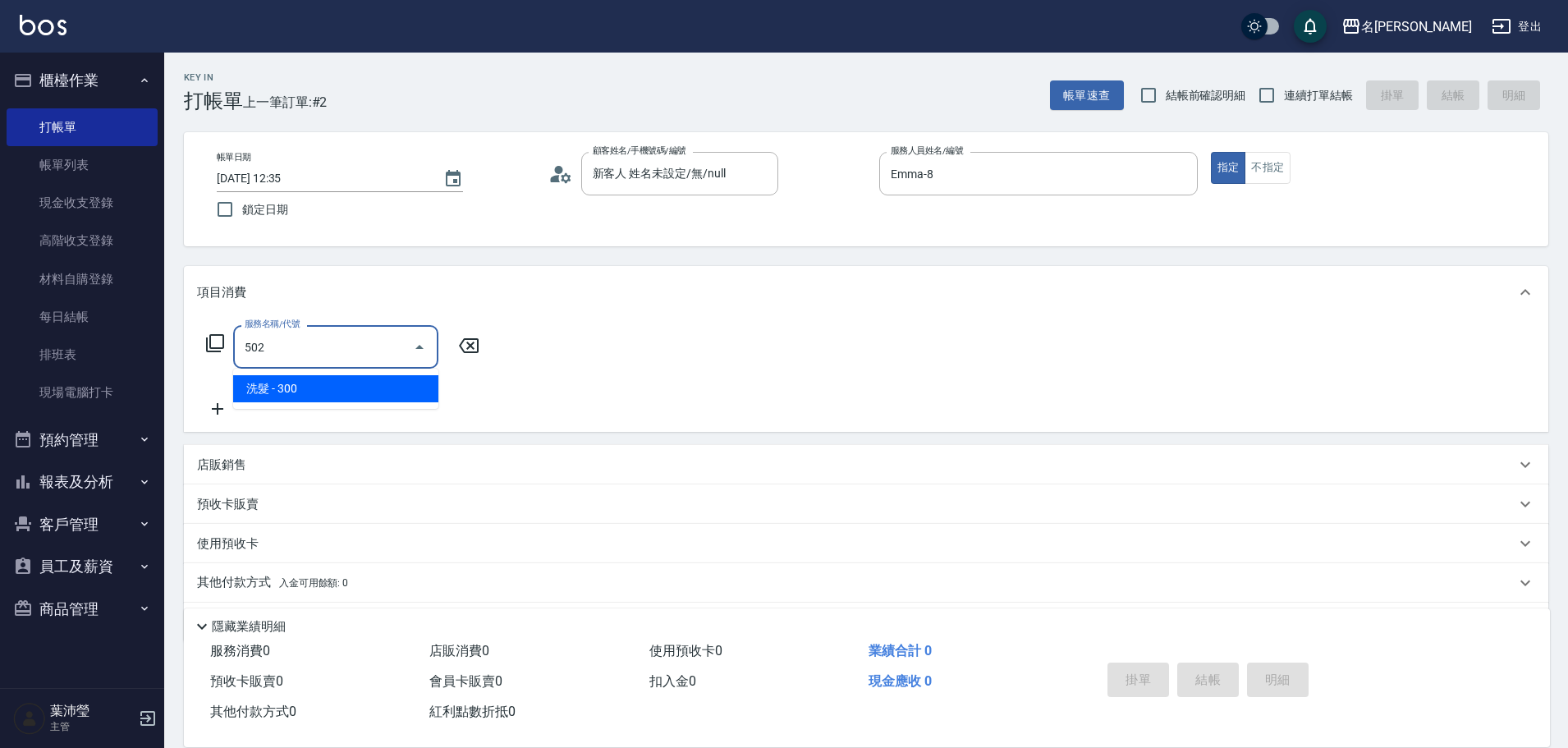
type input "洗髮(502)"
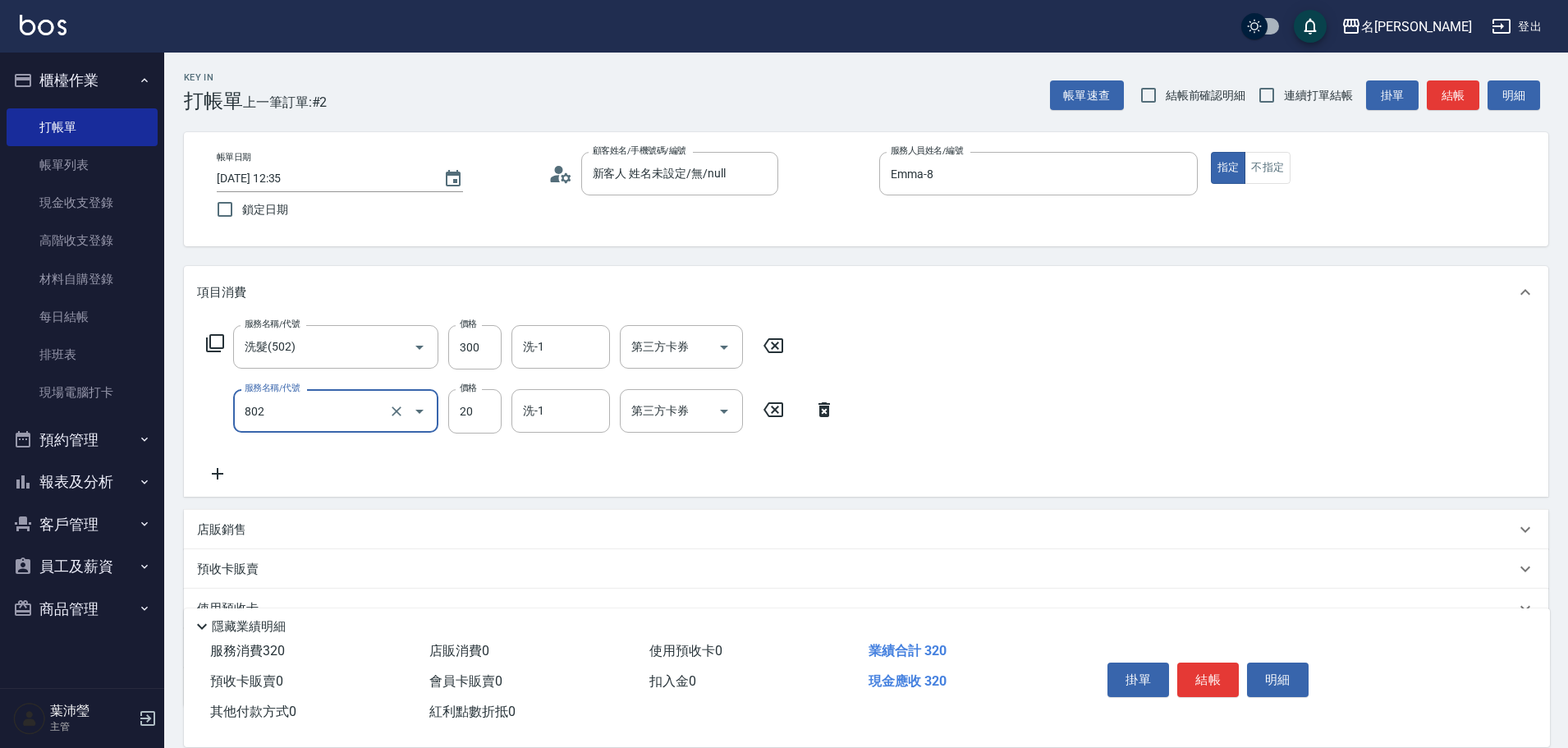
type input "潤絲(802)"
click at [1025, 177] on input "Emma-8" at bounding box center [1026, 173] width 279 height 28
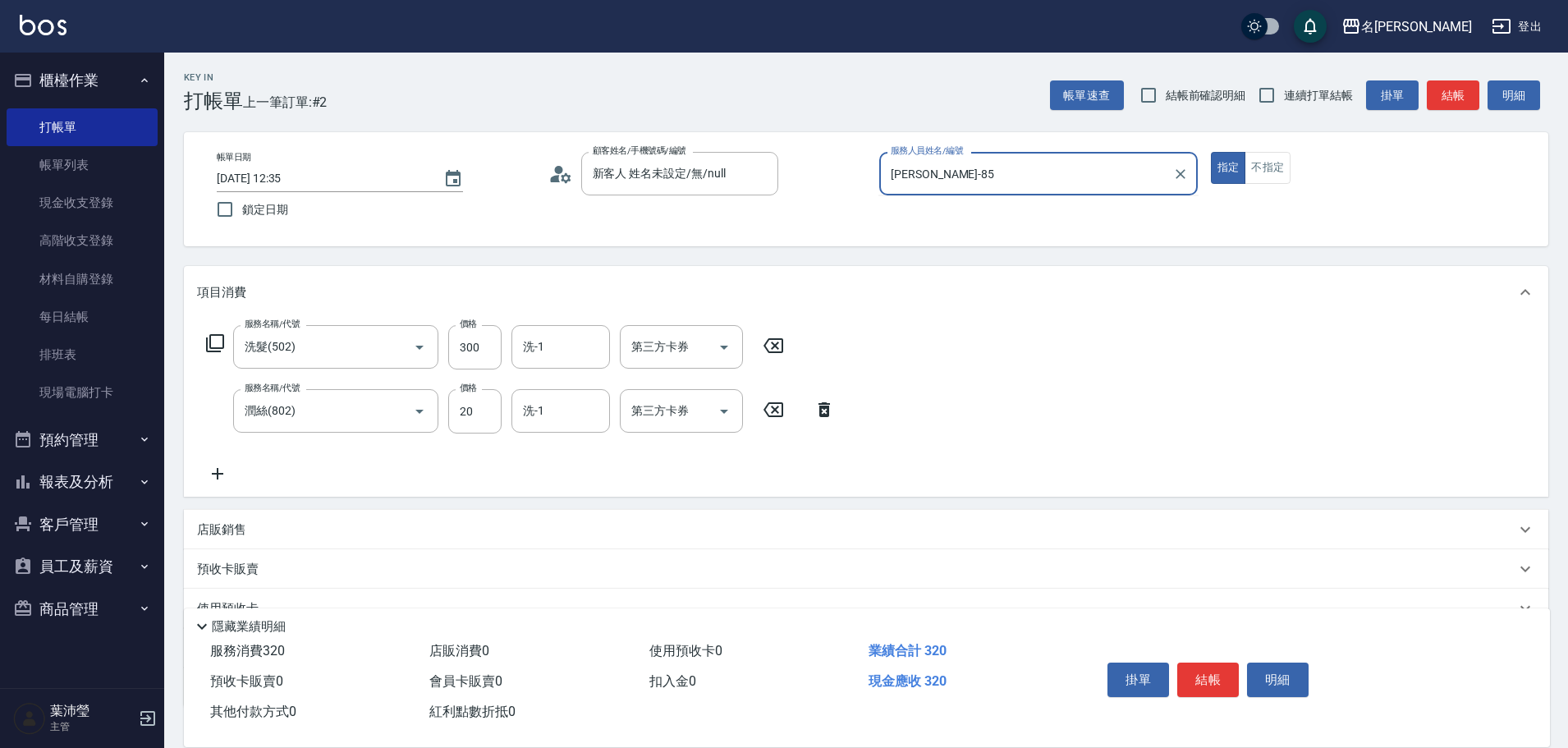
click at [1211, 152] on button "指定" at bounding box center [1228, 168] width 36 height 32
type input "Emma-8"
type button "true"
drag, startPoint x: 1148, startPoint y: 163, endPoint x: 937, endPoint y: 176, distance: 211.4
click at [936, 176] on input "Emma-8" at bounding box center [1026, 173] width 279 height 28
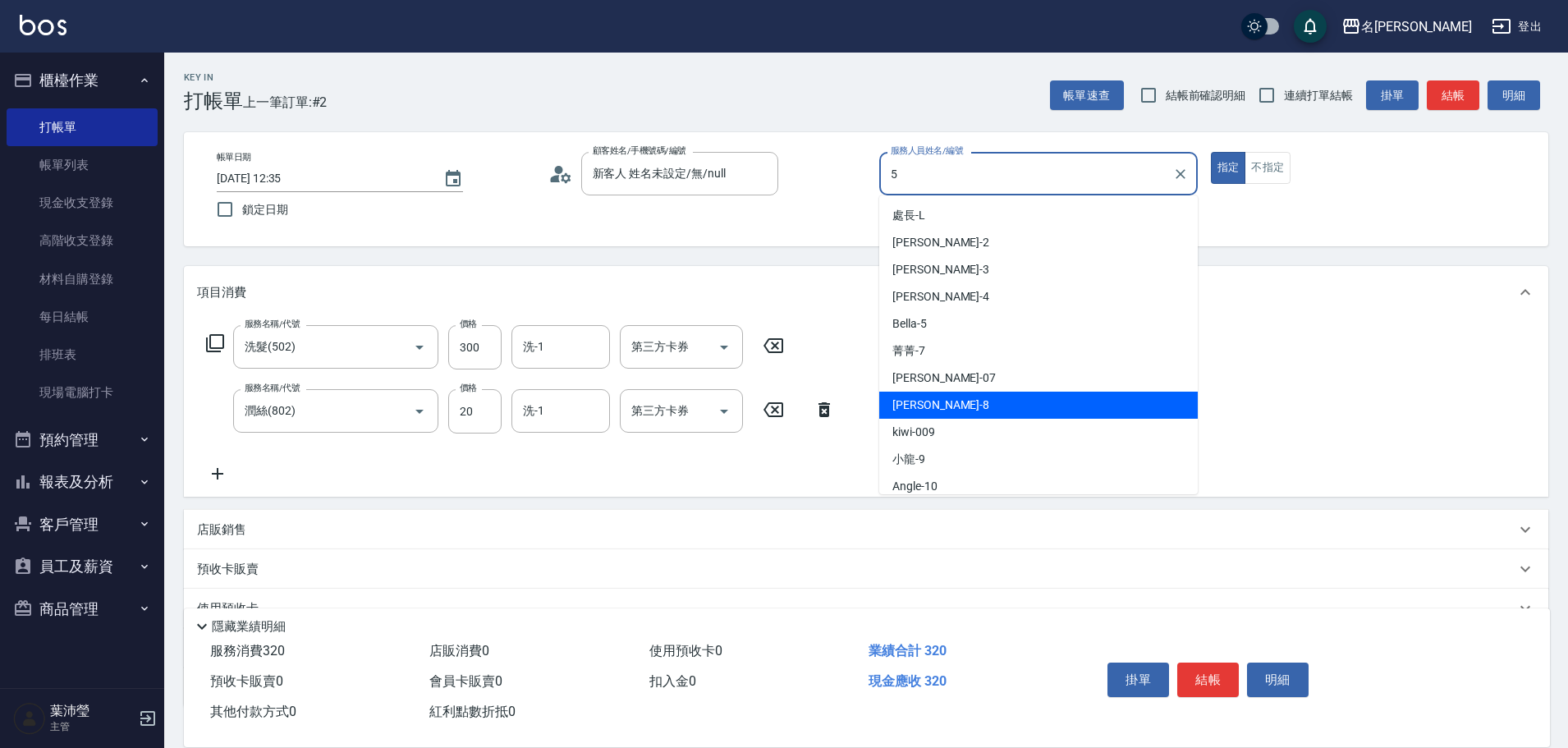
drag, startPoint x: 945, startPoint y: 175, endPoint x: 834, endPoint y: 183, distance: 111.3
click at [833, 184] on div "帳單日期 [DATE] 12:35 鎖定日期 顧客姓名/手機號碼/編號 新客人 姓名未設定/無/null 顧客姓名/手機號碼/編號 服務人員姓名/編號 5 服…" at bounding box center [866, 189] width 1325 height 75
type input "Bella-5"
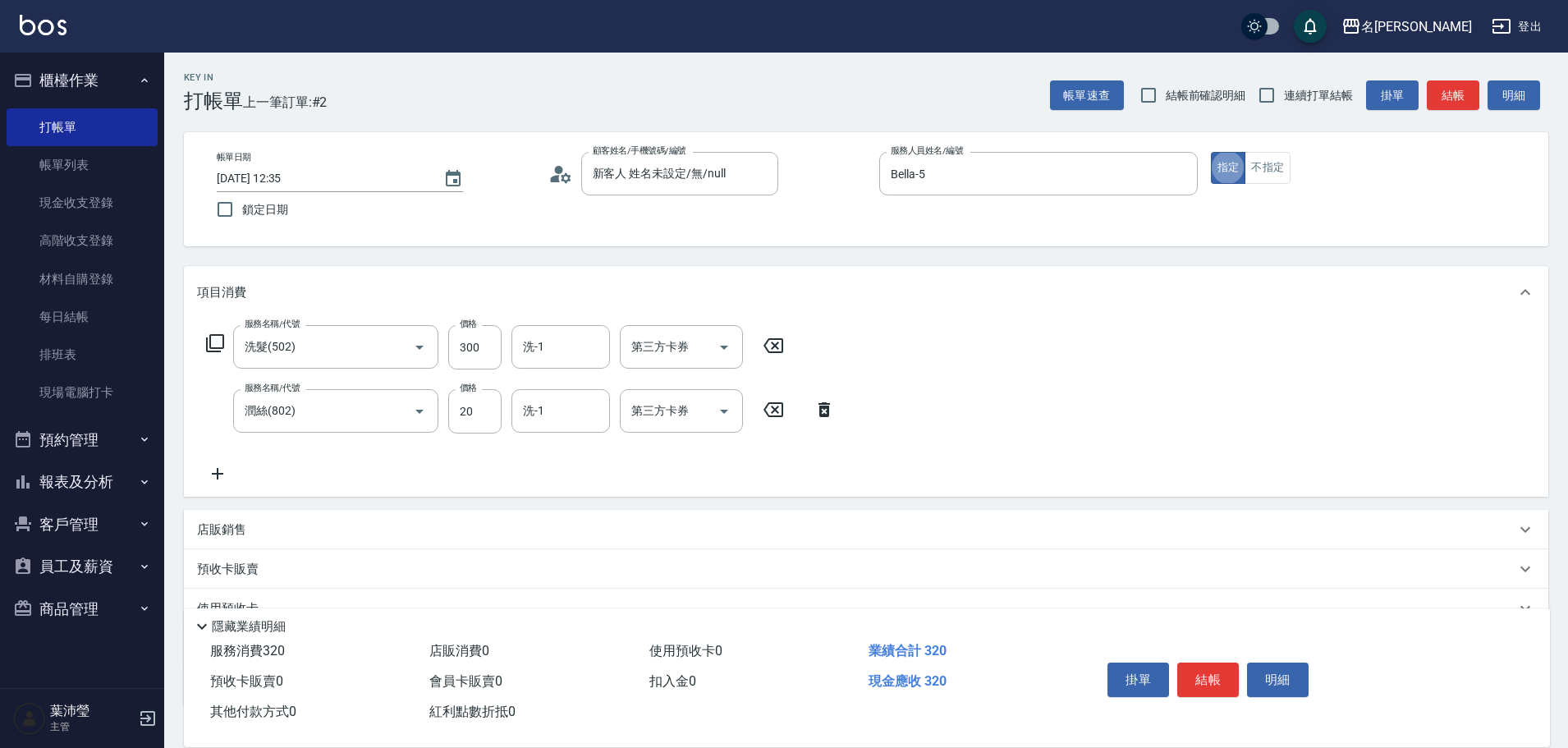
drag, startPoint x: 1459, startPoint y: 88, endPoint x: 1459, endPoint y: 76, distance: 12.0
click at [1463, 76] on div "Key In 打帳單 上一筆訂單:#2 帳單速查 結帳前確認明細 連續打單結帳 掛單 結帳 明細" at bounding box center [856, 82] width 1384 height 60
click at [1464, 84] on button "結帳" at bounding box center [1452, 96] width 52 height 30
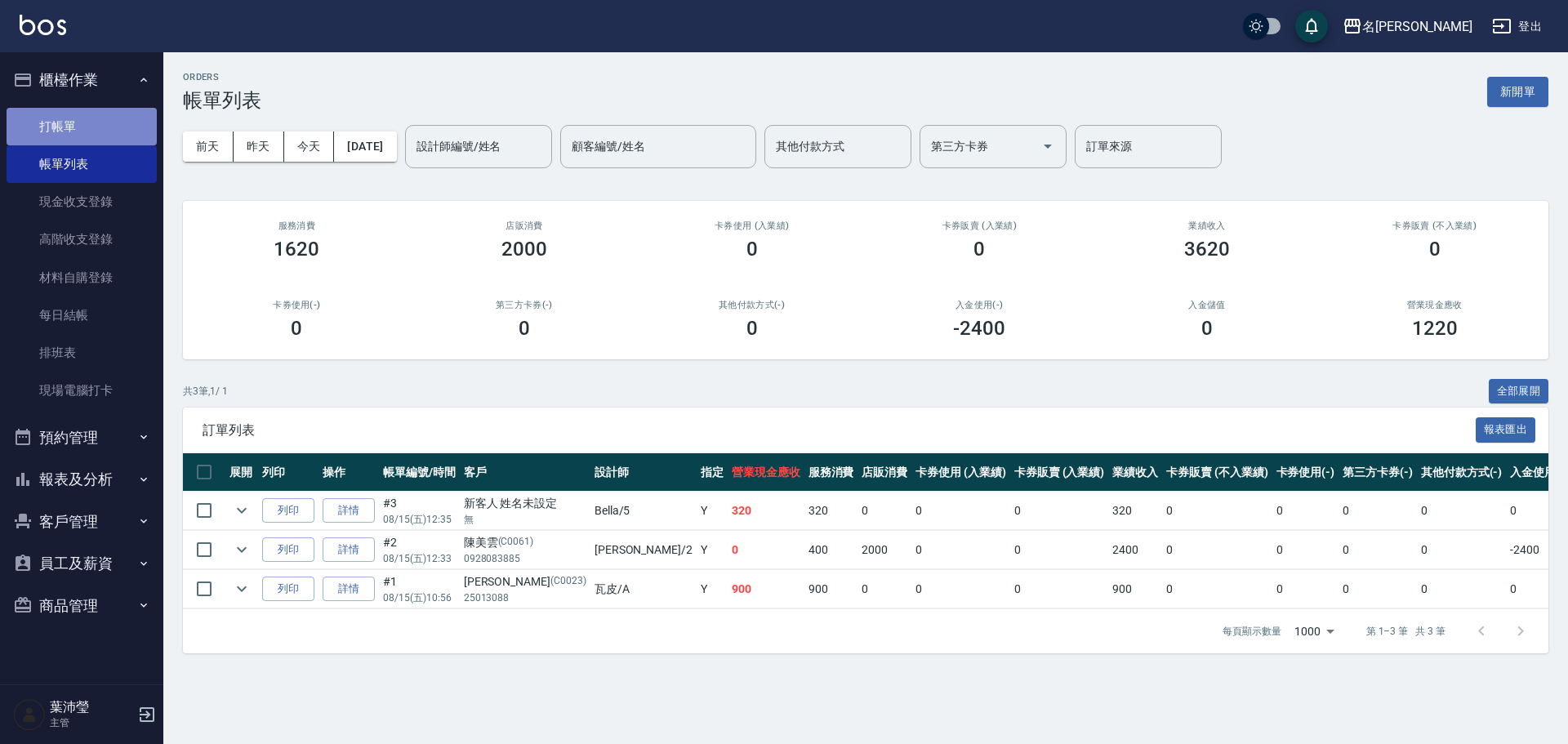
click at [133, 117] on link "打帳單" at bounding box center [81, 127] width 150 height 37
